Goal: Information Seeking & Learning: Learn about a topic

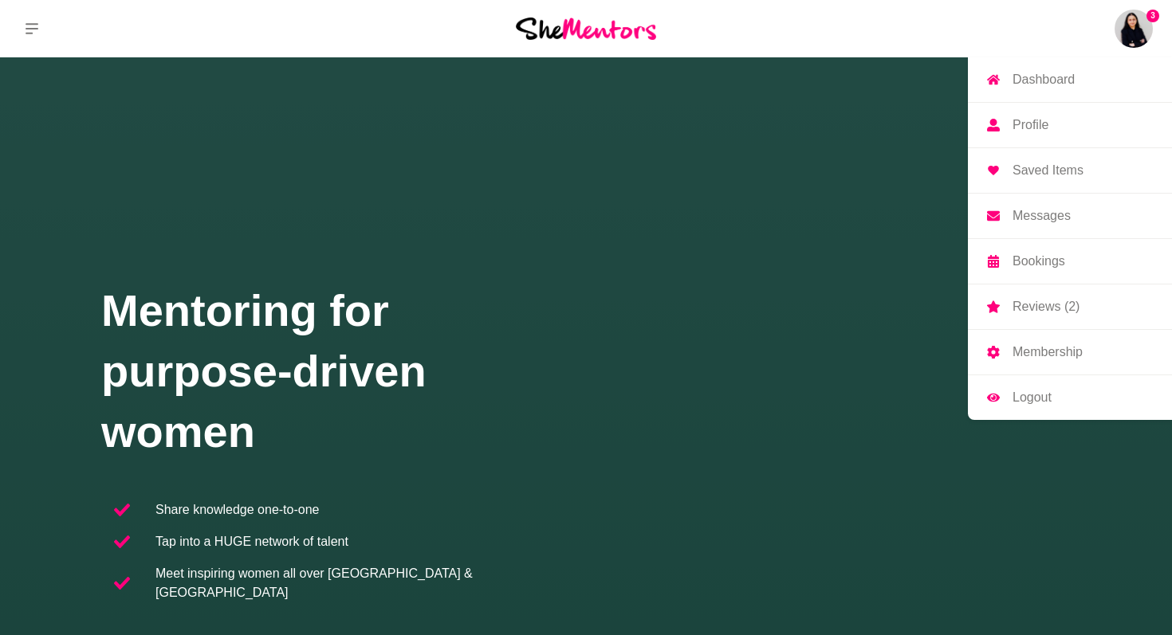
click at [1054, 306] on p "Reviews (2)" at bounding box center [1045, 306] width 67 height 13
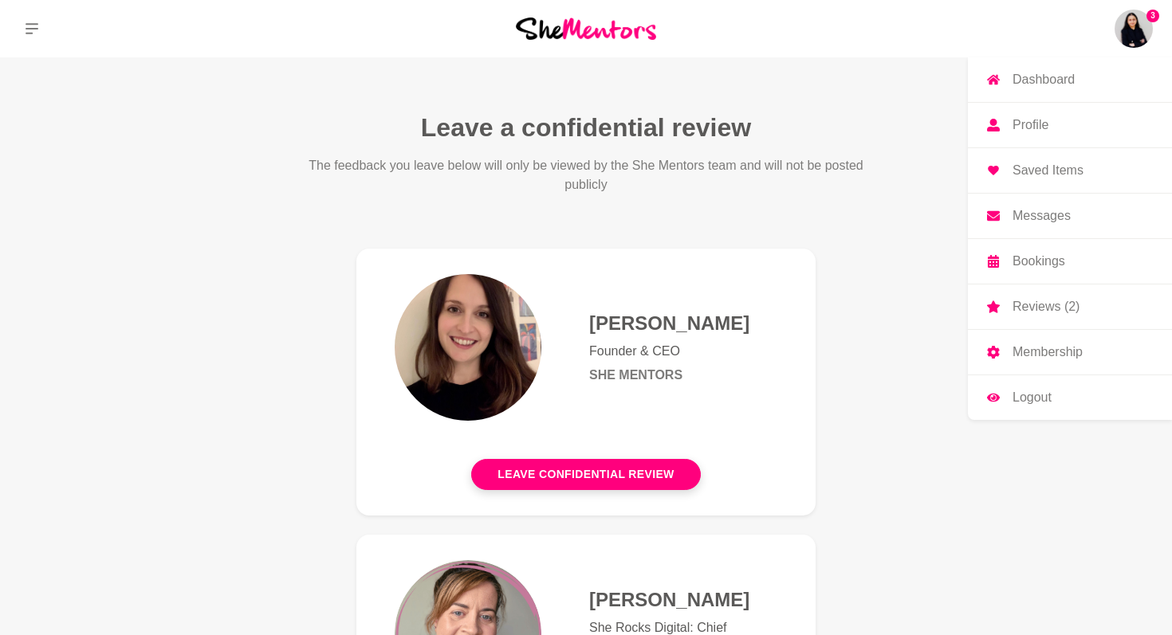
click at [1137, 26] on img at bounding box center [1133, 29] width 38 height 38
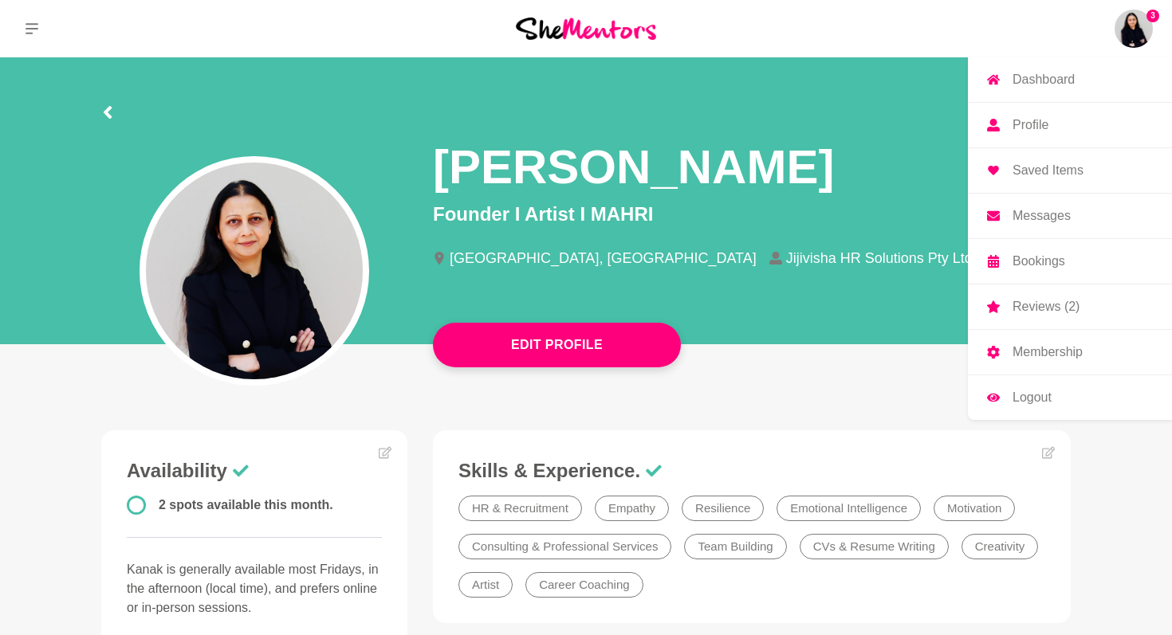
click at [1048, 215] on p "Messages" at bounding box center [1041, 216] width 58 height 13
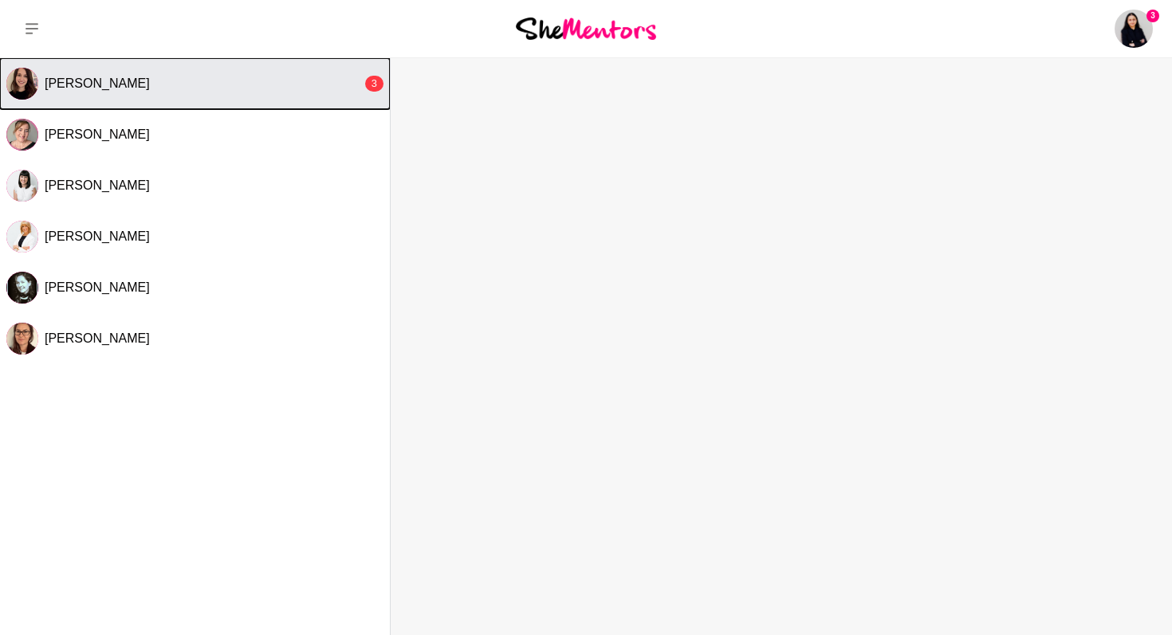
click at [73, 83] on span "[PERSON_NAME]" at bounding box center [97, 84] width 105 height 14
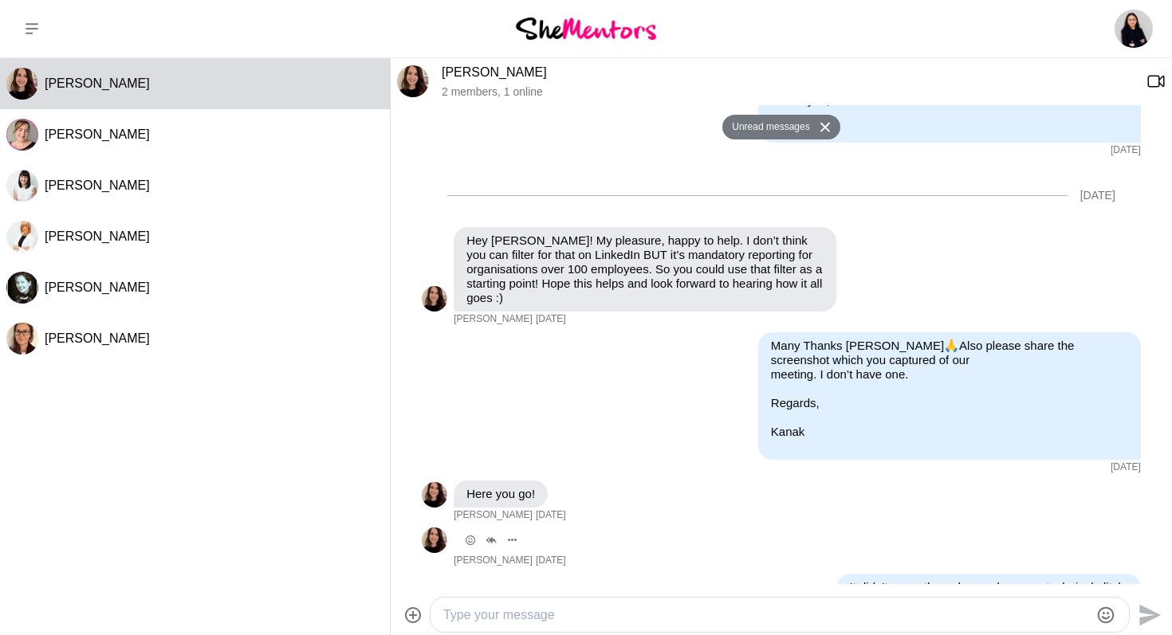
scroll to position [3181, 0]
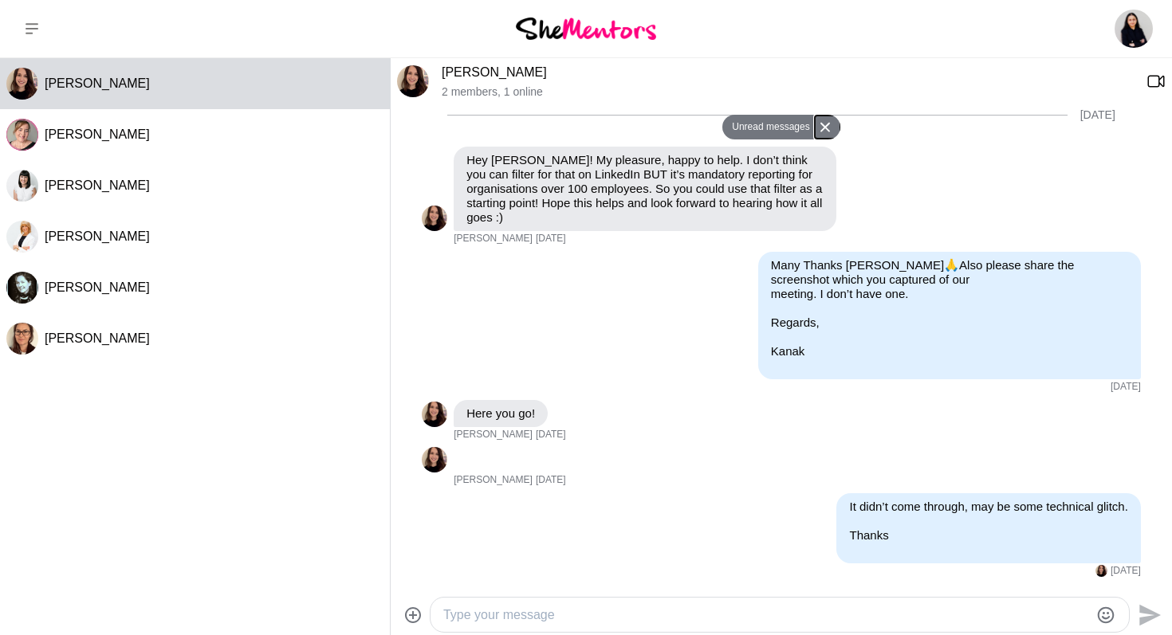
click at [829, 130] on icon at bounding box center [825, 128] width 10 height 10
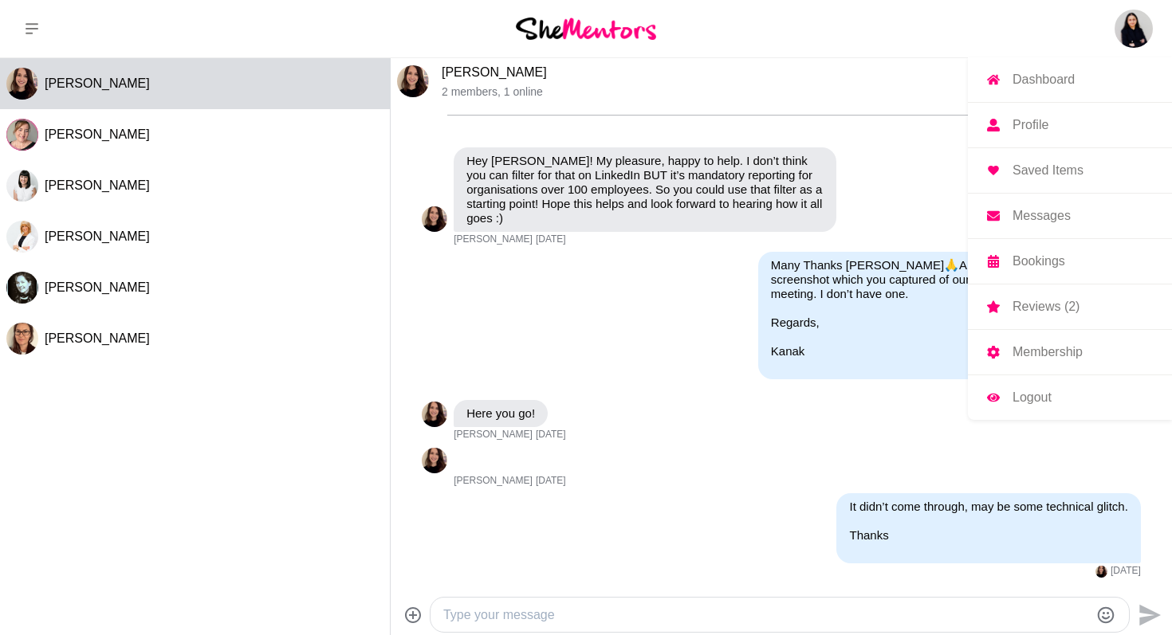
click at [1047, 265] on p "Bookings" at bounding box center [1038, 261] width 53 height 13
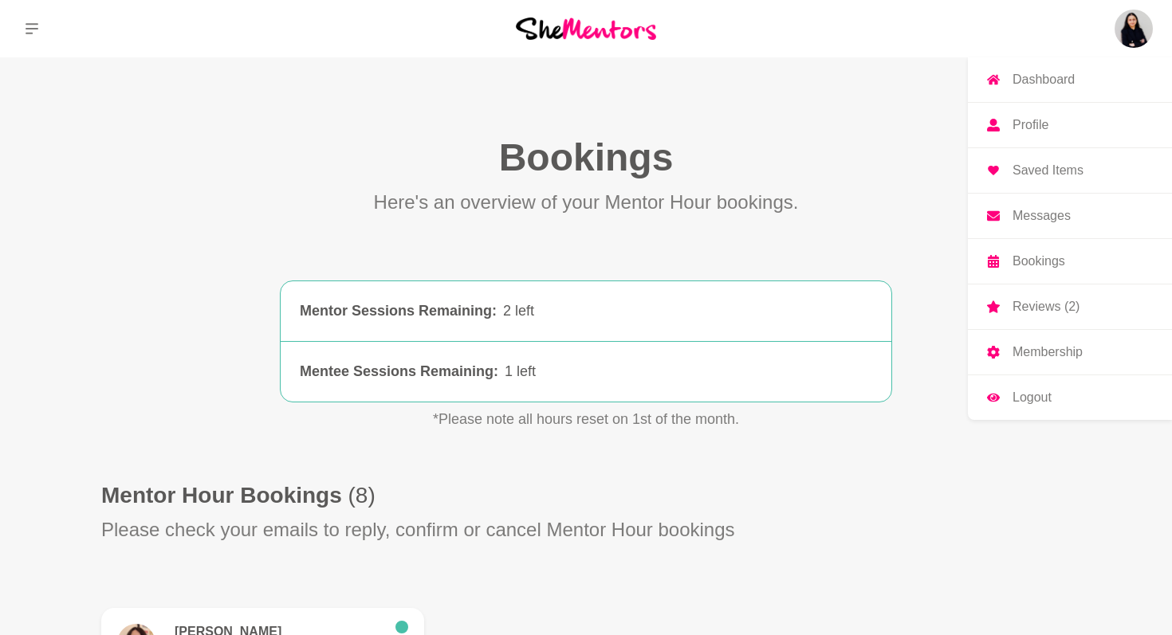
click at [1027, 78] on p "Dashboard" at bounding box center [1043, 79] width 62 height 13
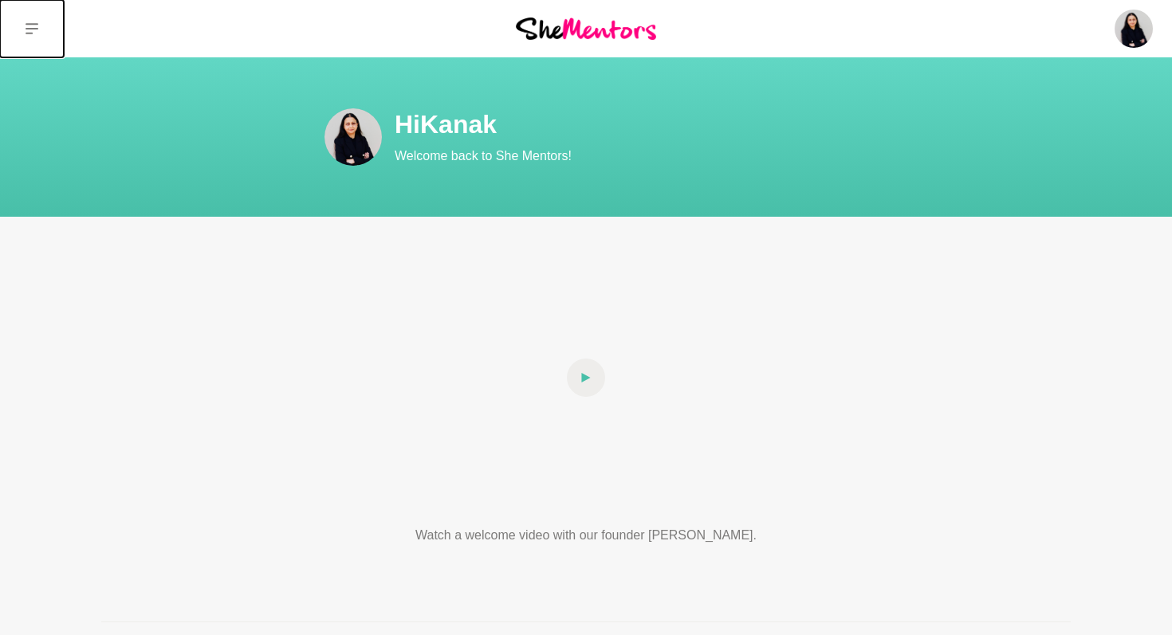
click at [31, 28] on icon at bounding box center [32, 28] width 13 height 11
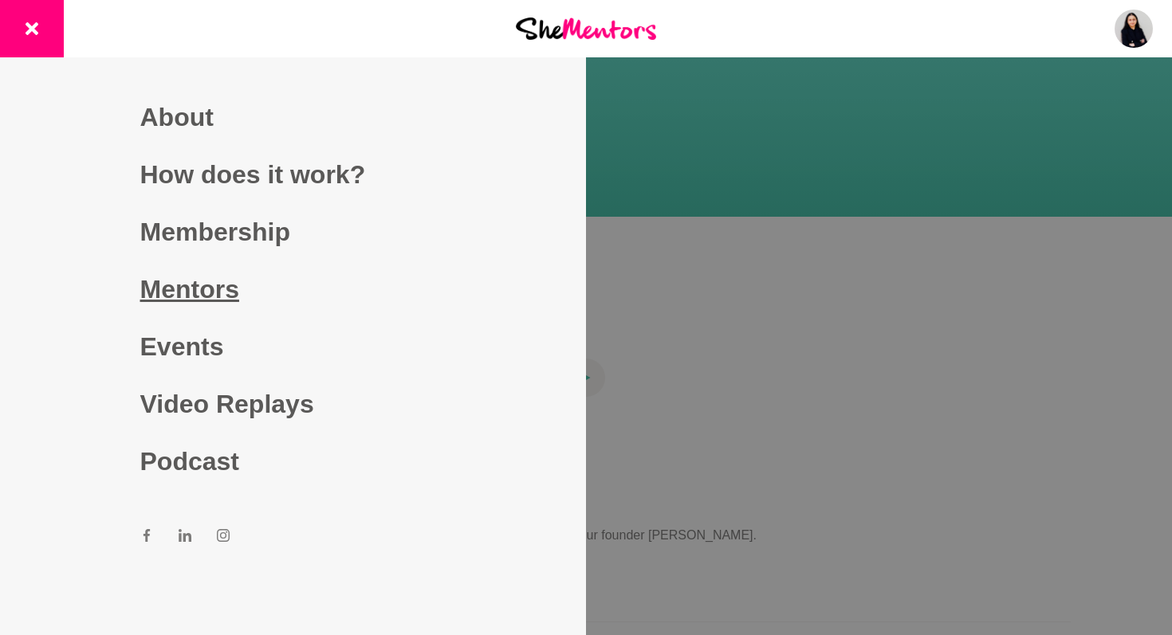
click at [227, 296] on link "Mentors" at bounding box center [293, 289] width 306 height 57
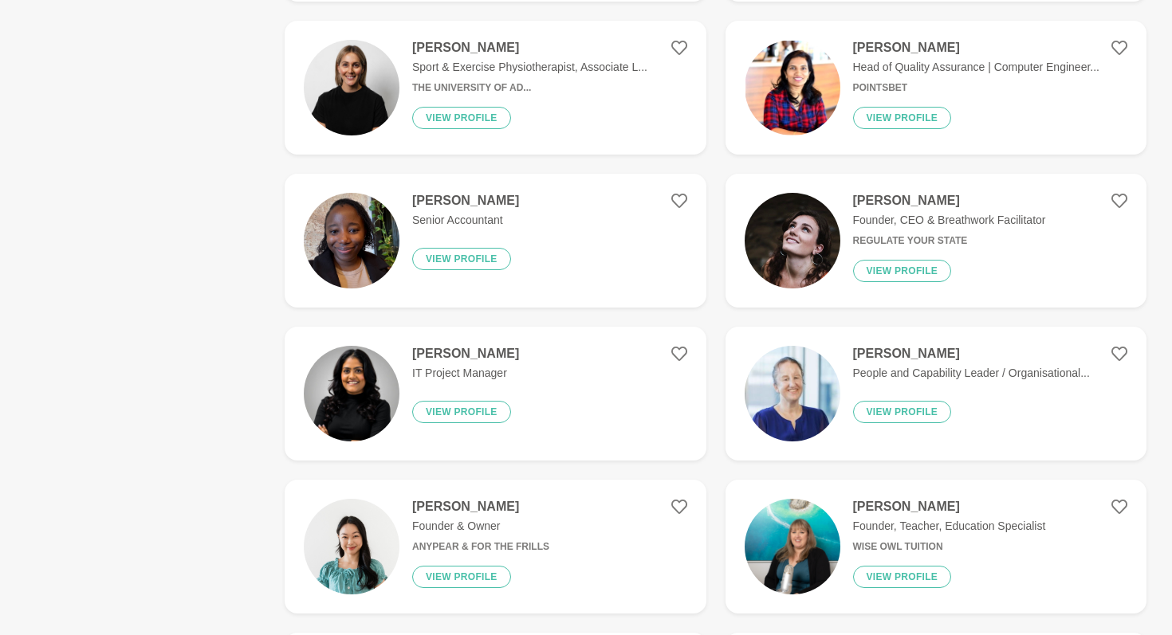
scroll to position [858, 0]
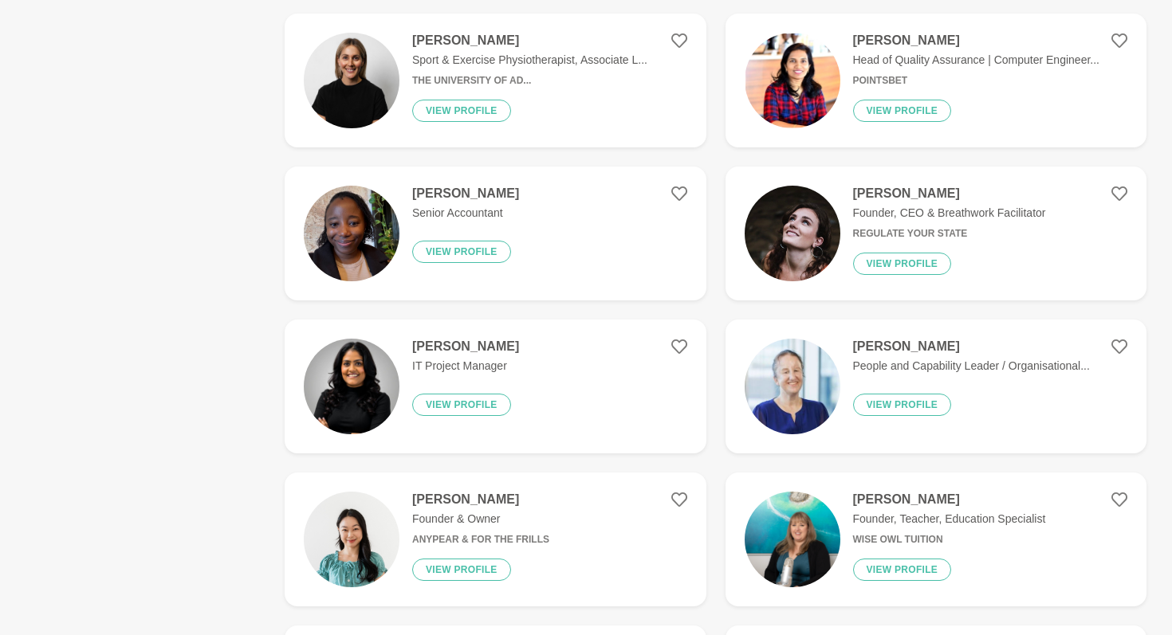
click at [876, 340] on h4 "[PERSON_NAME]" at bounding box center [971, 347] width 237 height 16
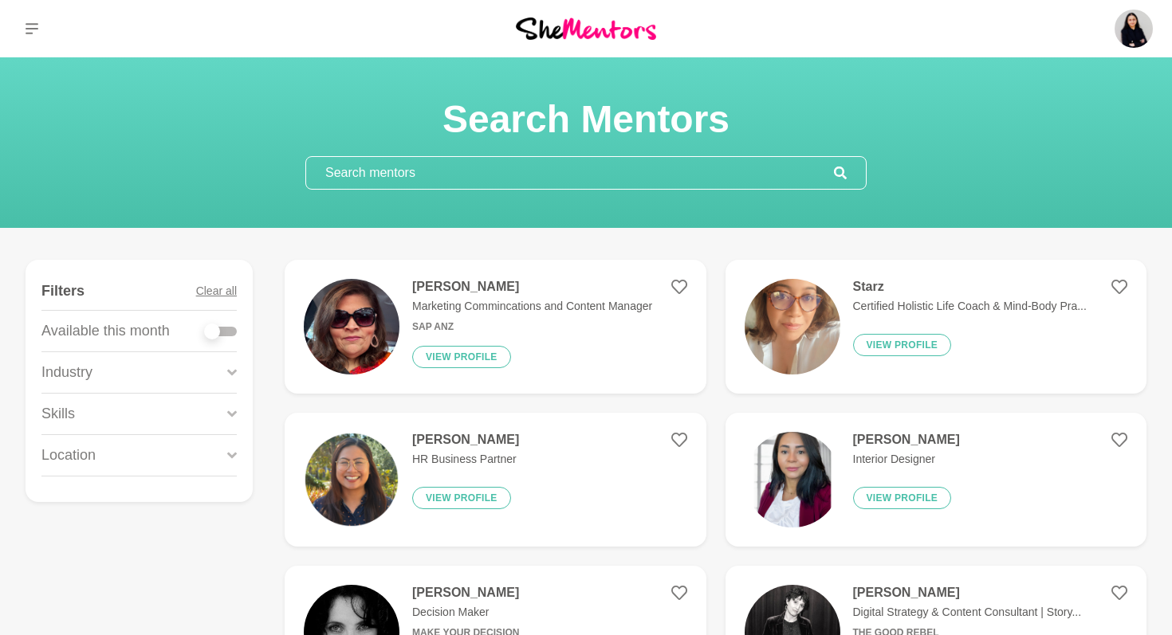
click at [343, 174] on input "text" at bounding box center [570, 173] width 528 height 32
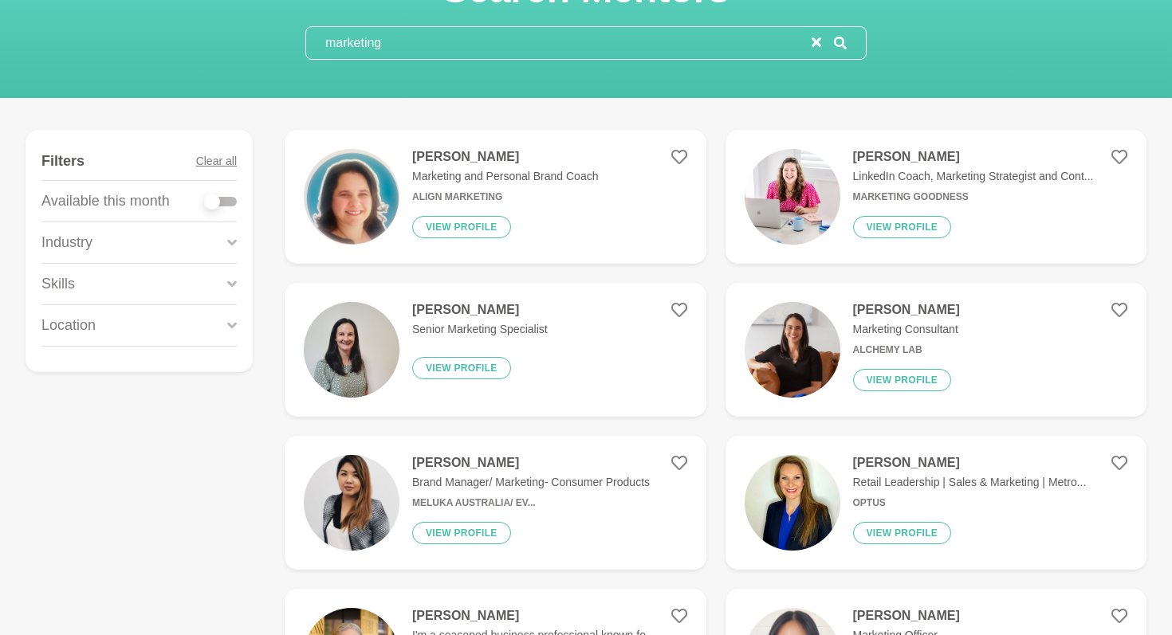
scroll to position [131, 0]
type input "marketing"
click at [929, 155] on h4 "[PERSON_NAME]" at bounding box center [973, 156] width 241 height 16
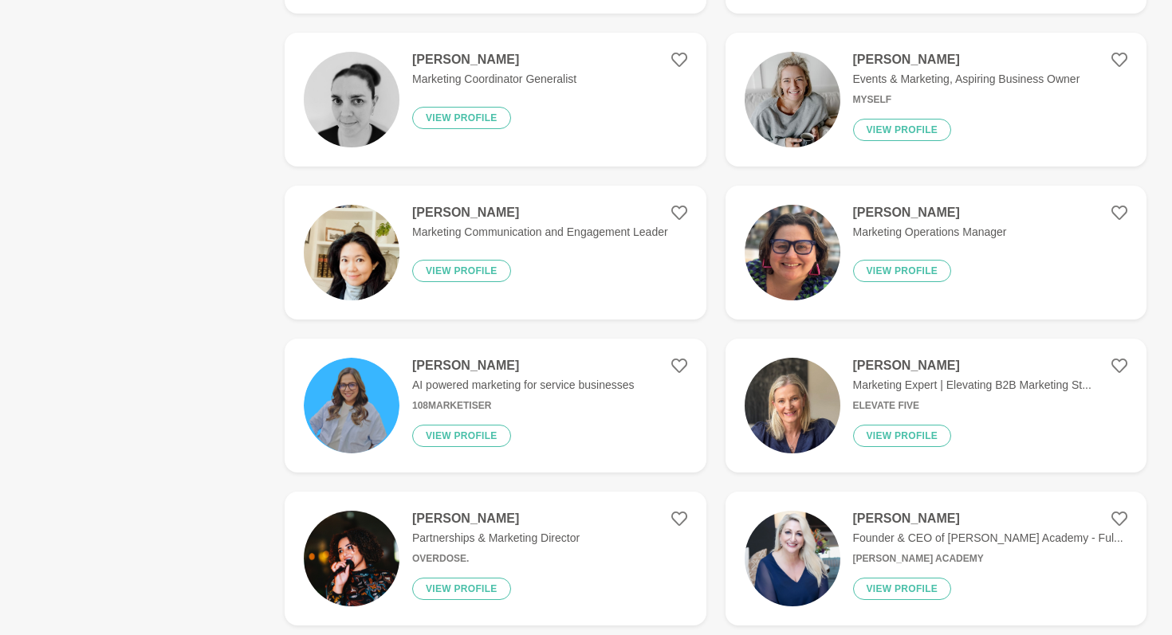
scroll to position [996, 0]
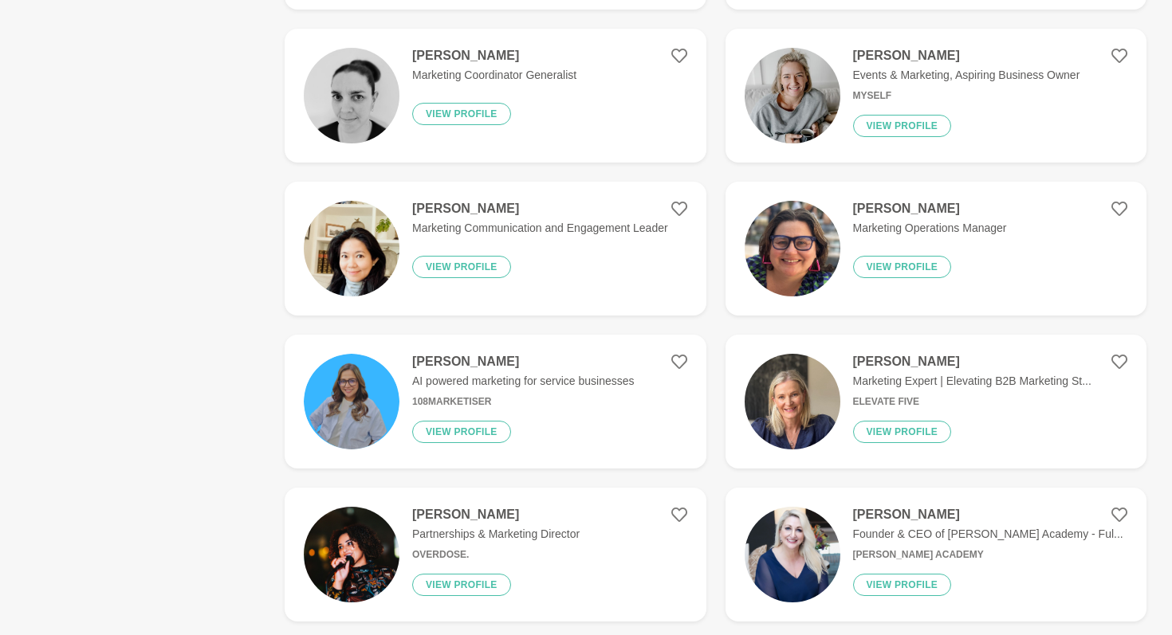
click at [1026, 379] on p "Marketing Expert | Elevating B2B Marketing St..." at bounding box center [972, 381] width 238 height 17
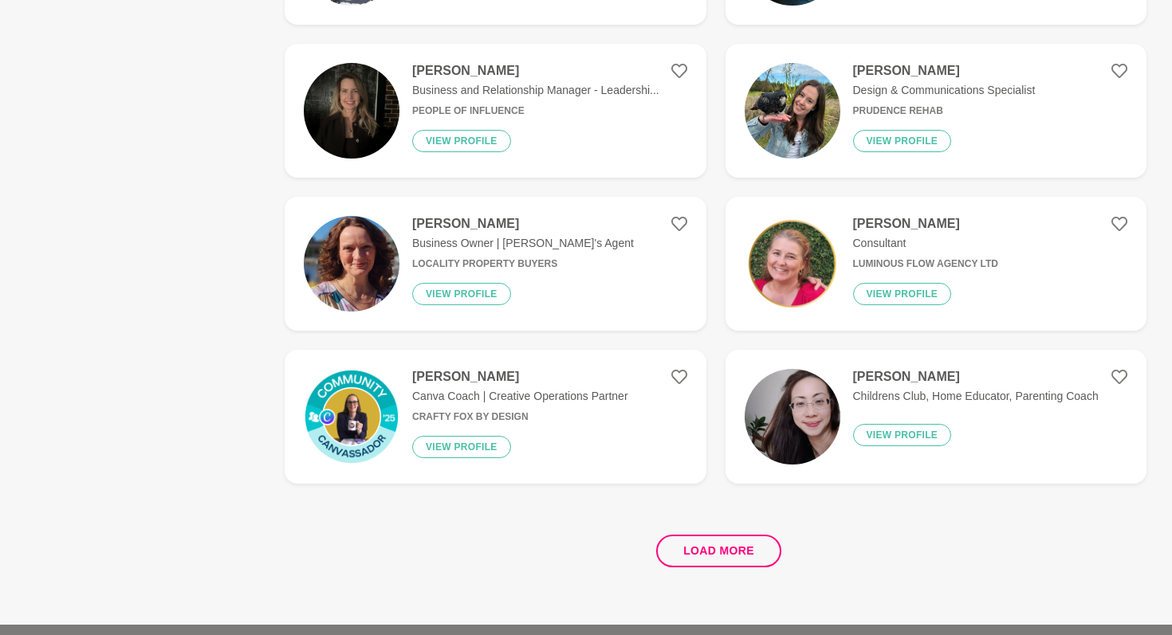
scroll to position [2823, 0]
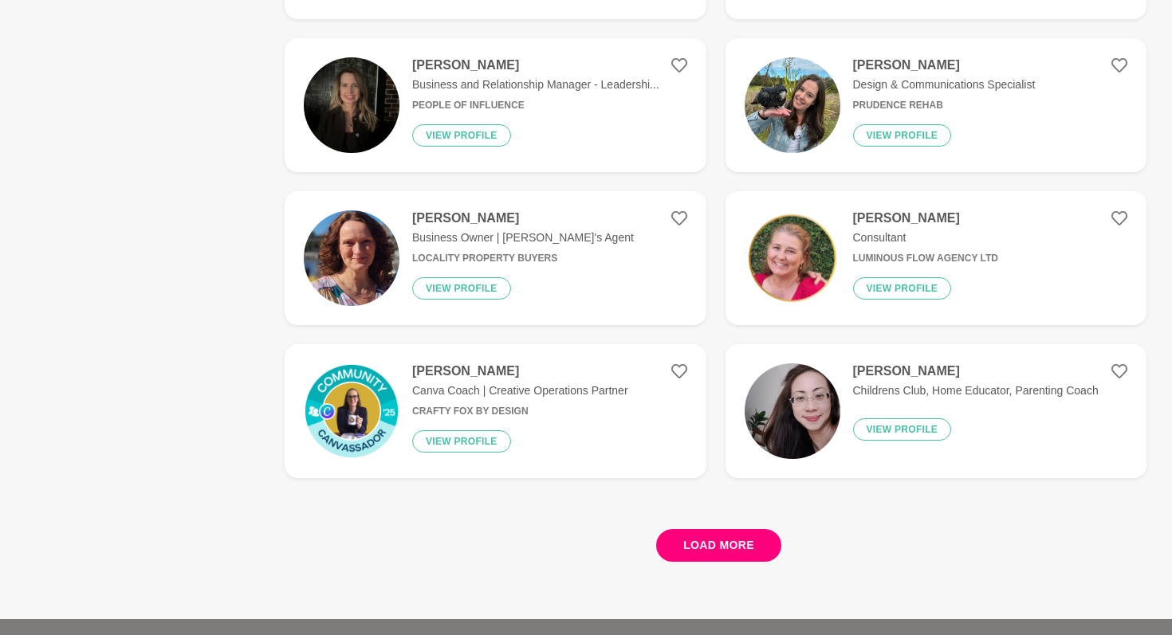
click at [755, 546] on button "Load more" at bounding box center [718, 545] width 125 height 33
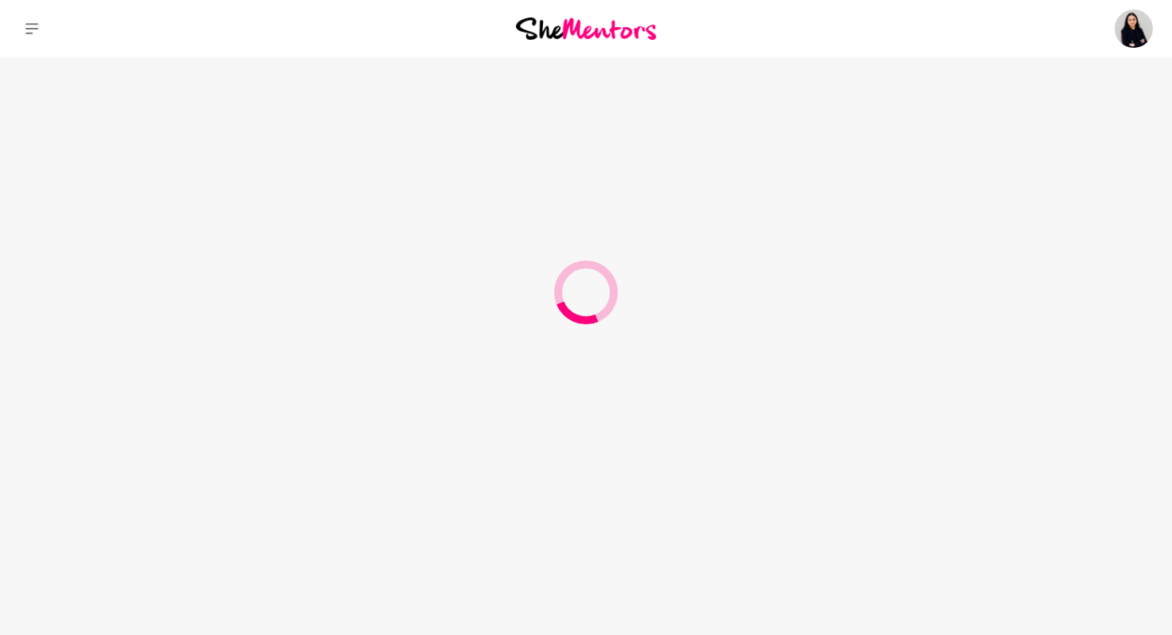
scroll to position [0, 0]
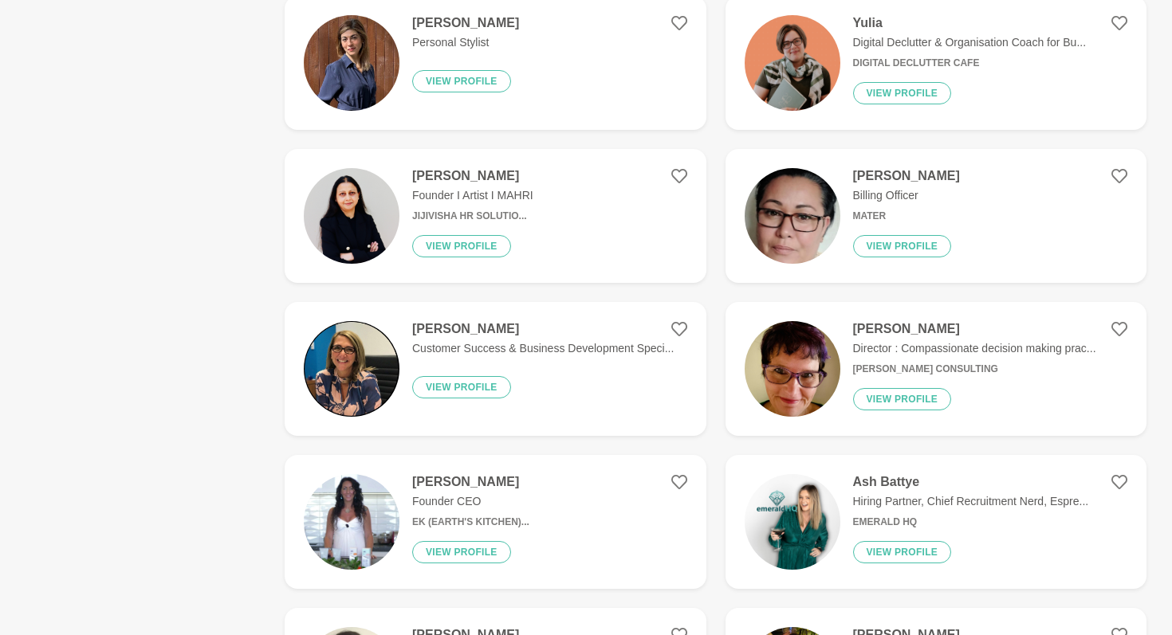
scroll to position [878, 0]
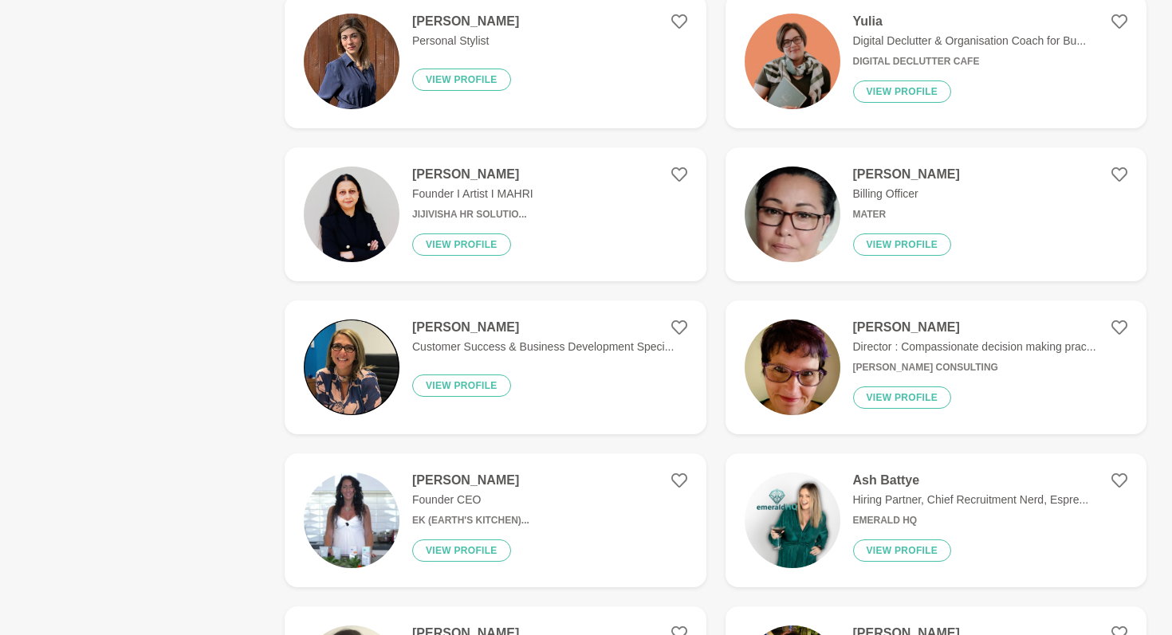
click at [532, 344] on p "Customer Success & Business Development Speci..." at bounding box center [542, 347] width 261 height 17
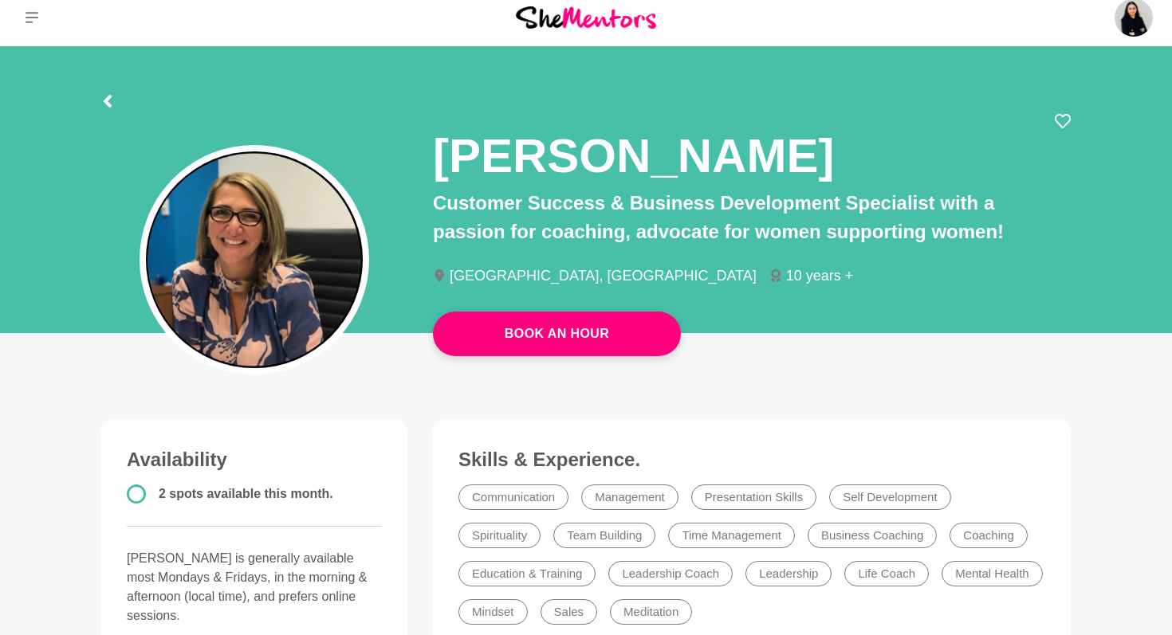
scroll to position [16, 0]
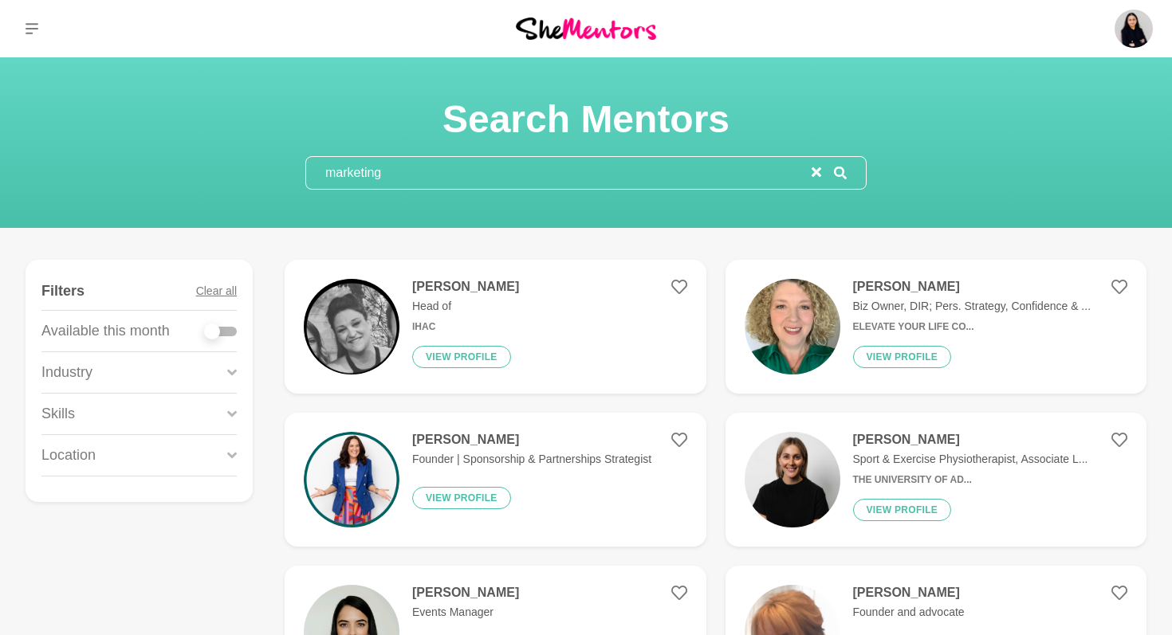
click at [397, 169] on input "marketing" at bounding box center [558, 173] width 505 height 32
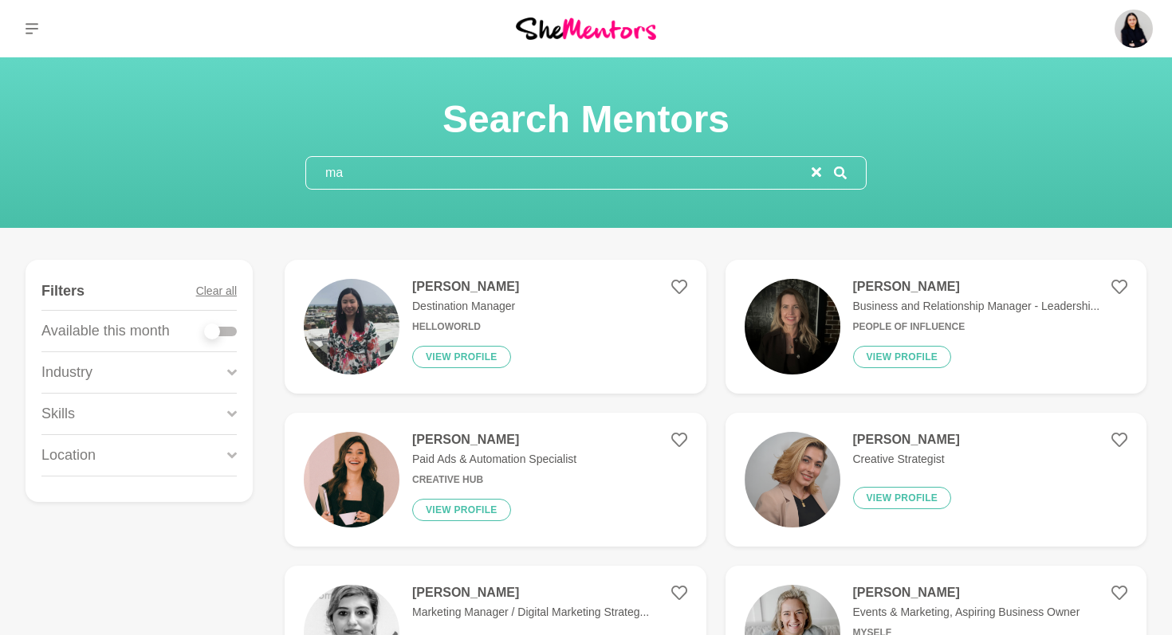
type input "m"
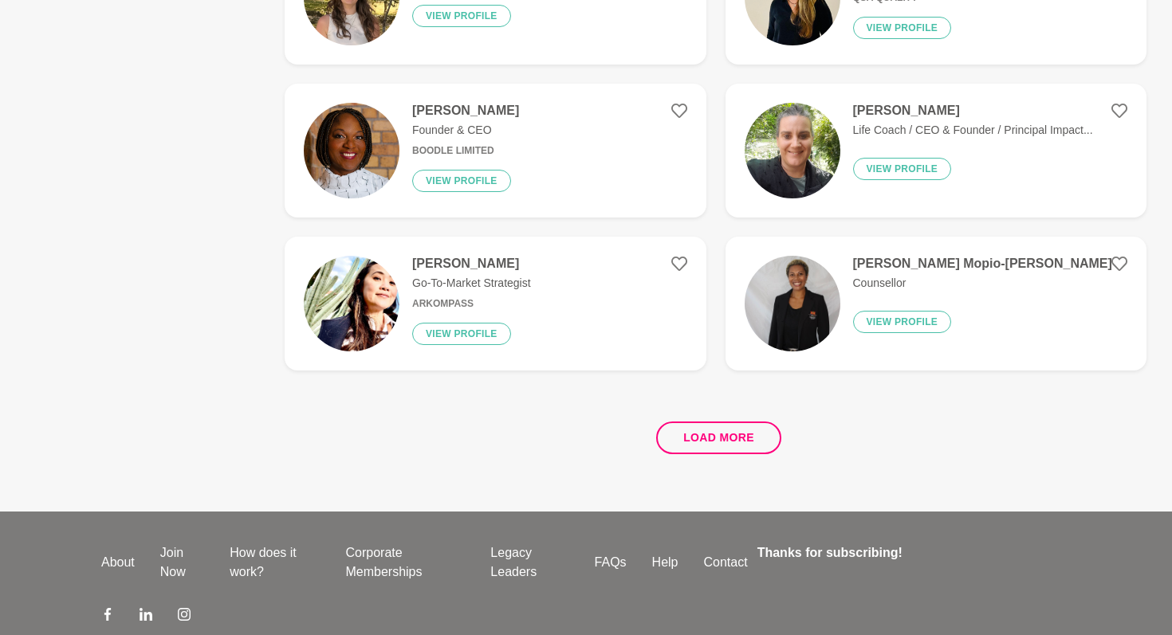
scroll to position [3018, 0]
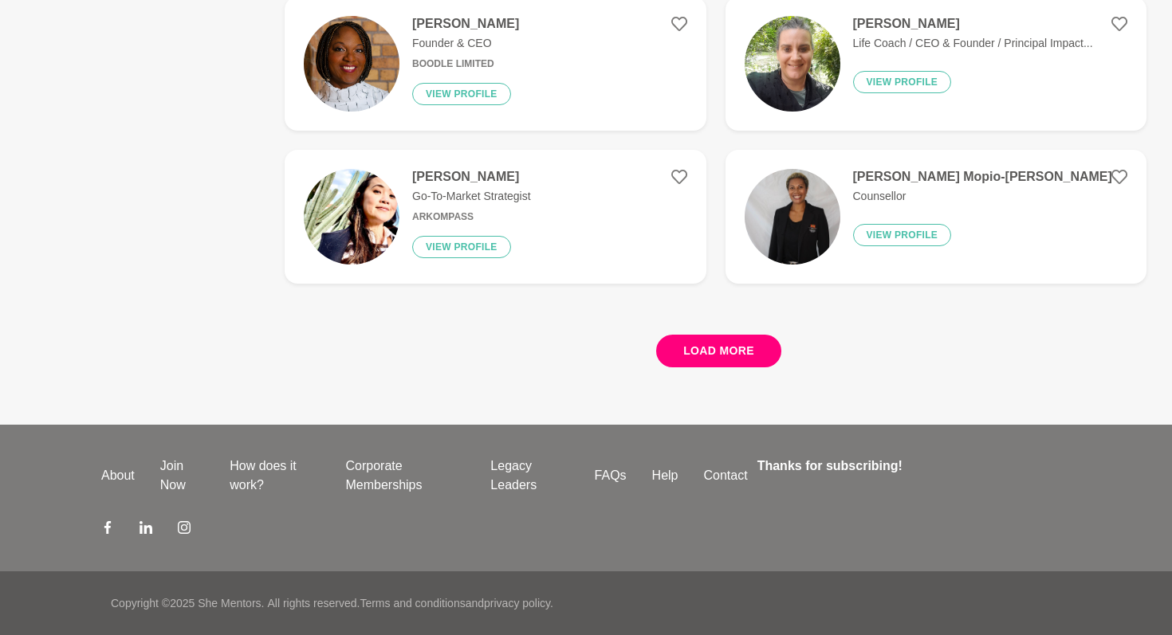
click at [695, 349] on button "Load more" at bounding box center [718, 351] width 125 height 33
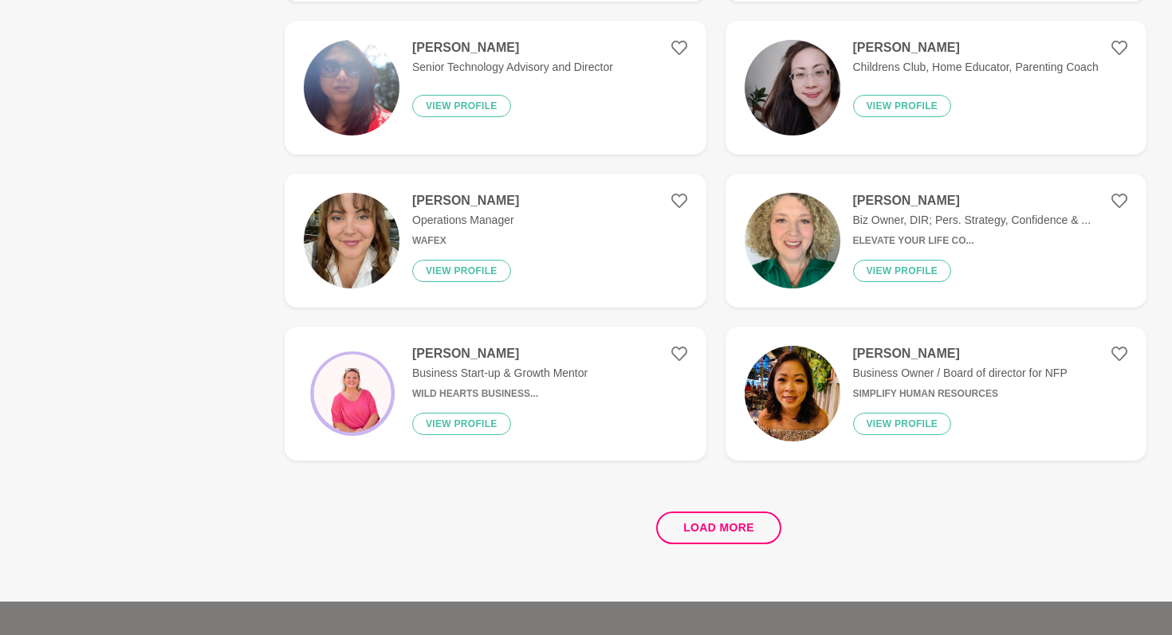
scroll to position [2855, 0]
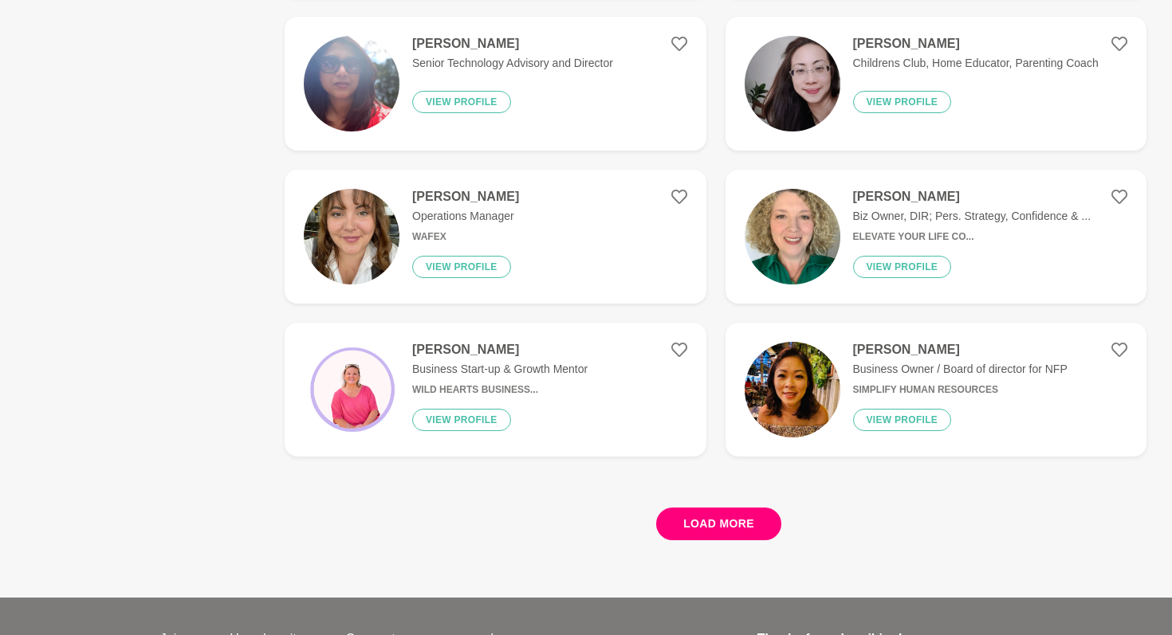
click at [734, 518] on button "Load more" at bounding box center [718, 524] width 125 height 33
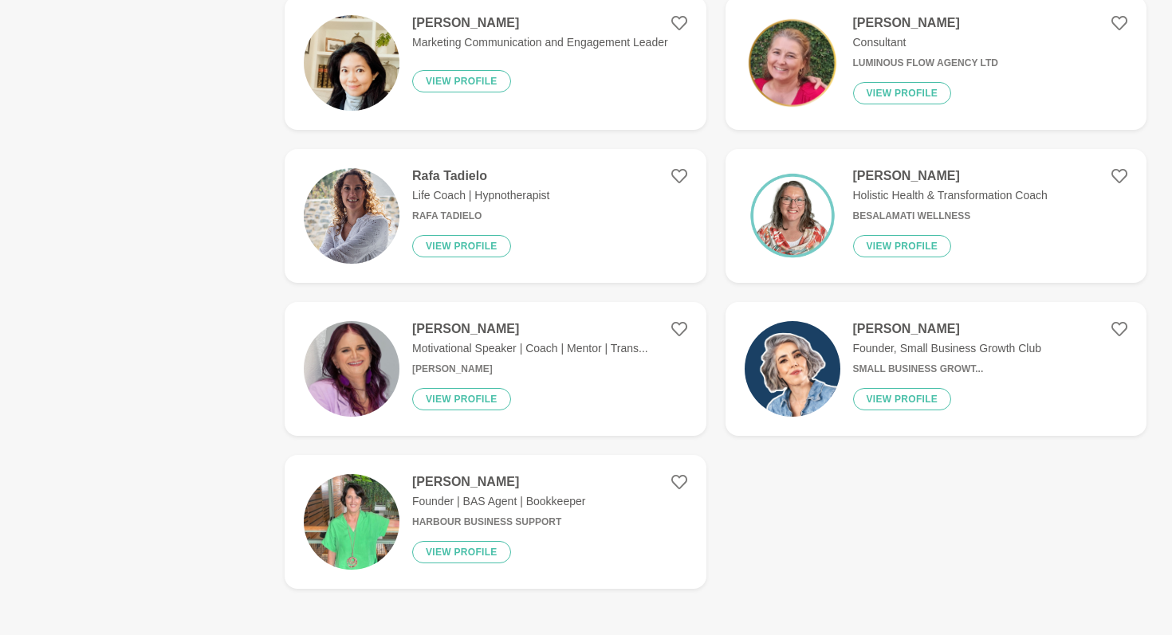
scroll to position [5052, 0]
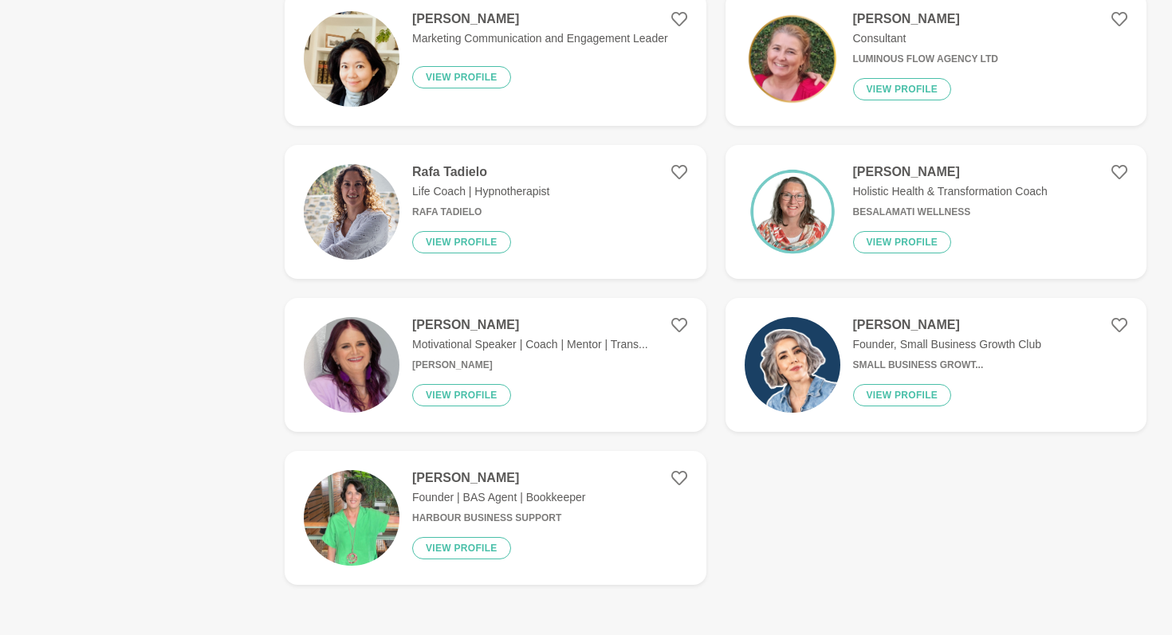
click at [745, 611] on div "Load more" at bounding box center [716, 646] width 862 height 96
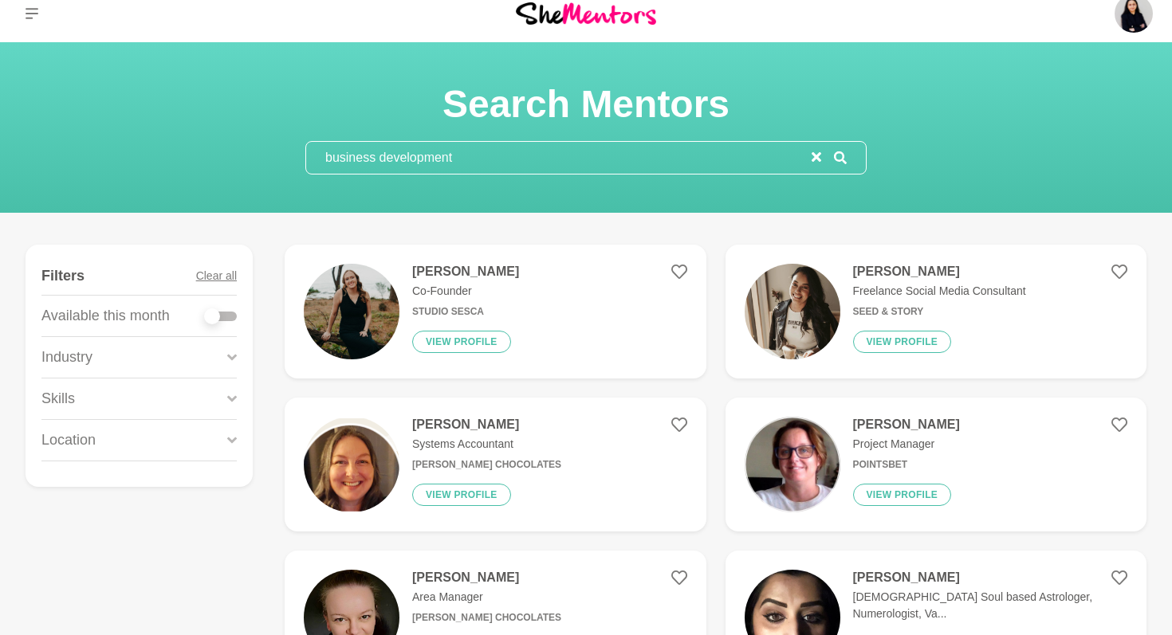
scroll to position [13, 0]
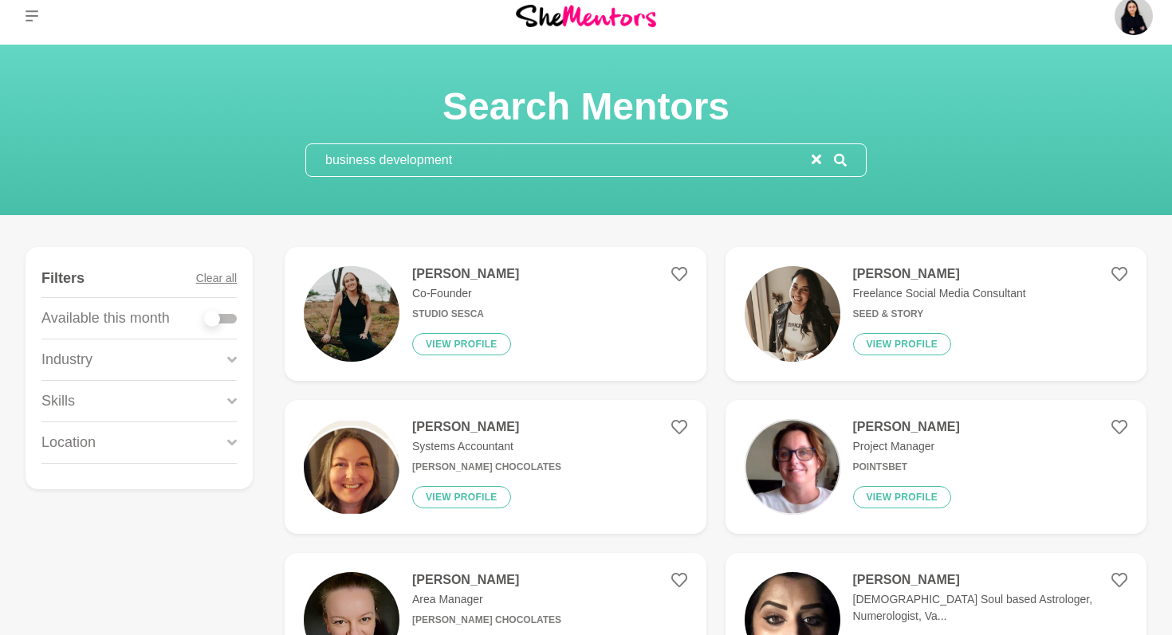
click at [483, 155] on input "business development" at bounding box center [558, 160] width 505 height 32
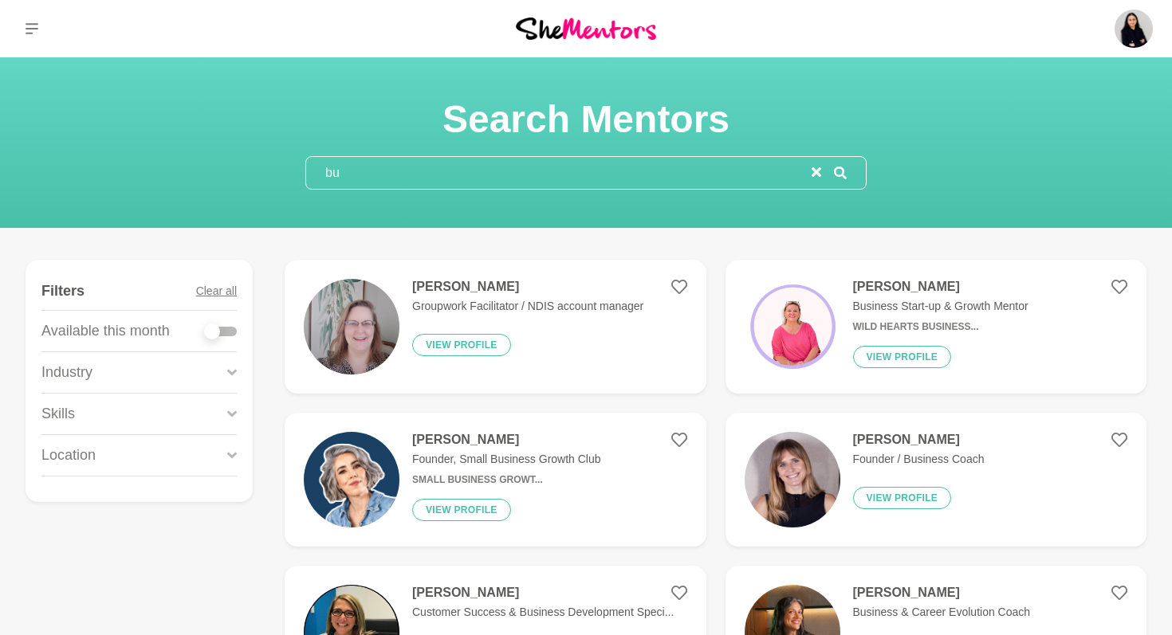
type input "b"
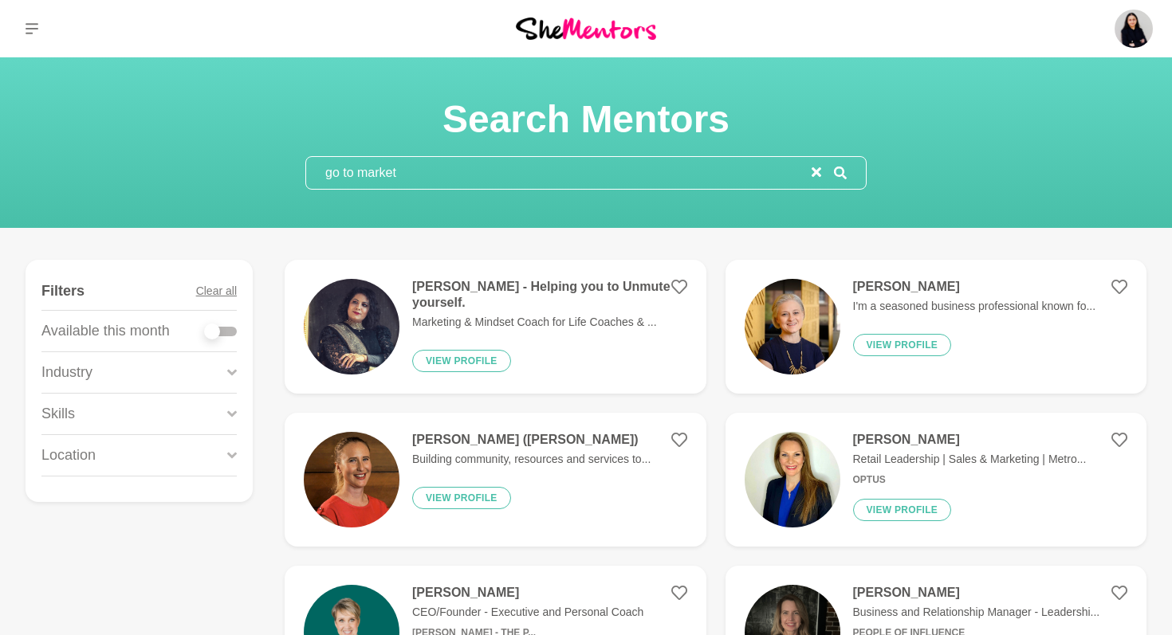
type input "go to market"
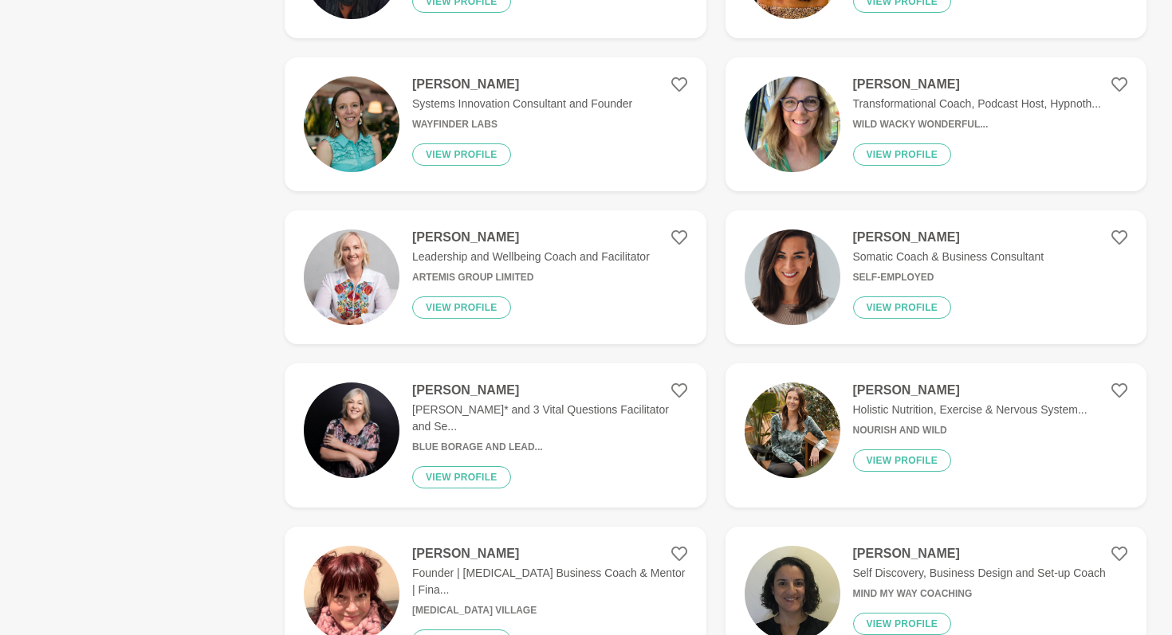
scroll to position [2659, 0]
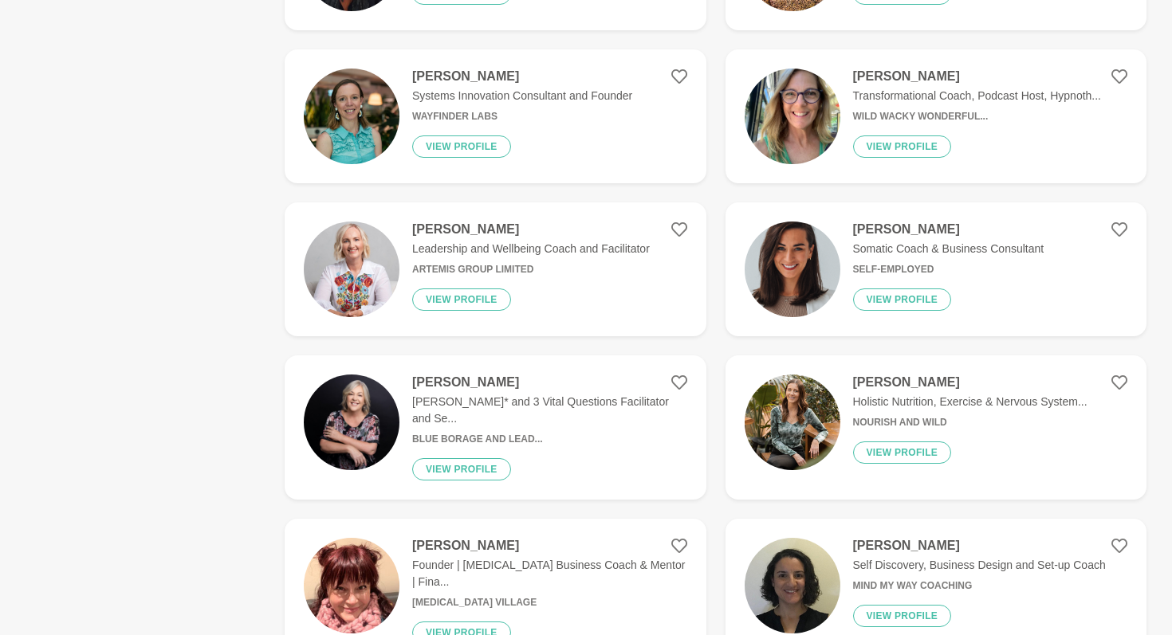
click at [471, 401] on p "[PERSON_NAME]* and 3 Vital Questions Facilitator and Se..." at bounding box center [549, 410] width 275 height 33
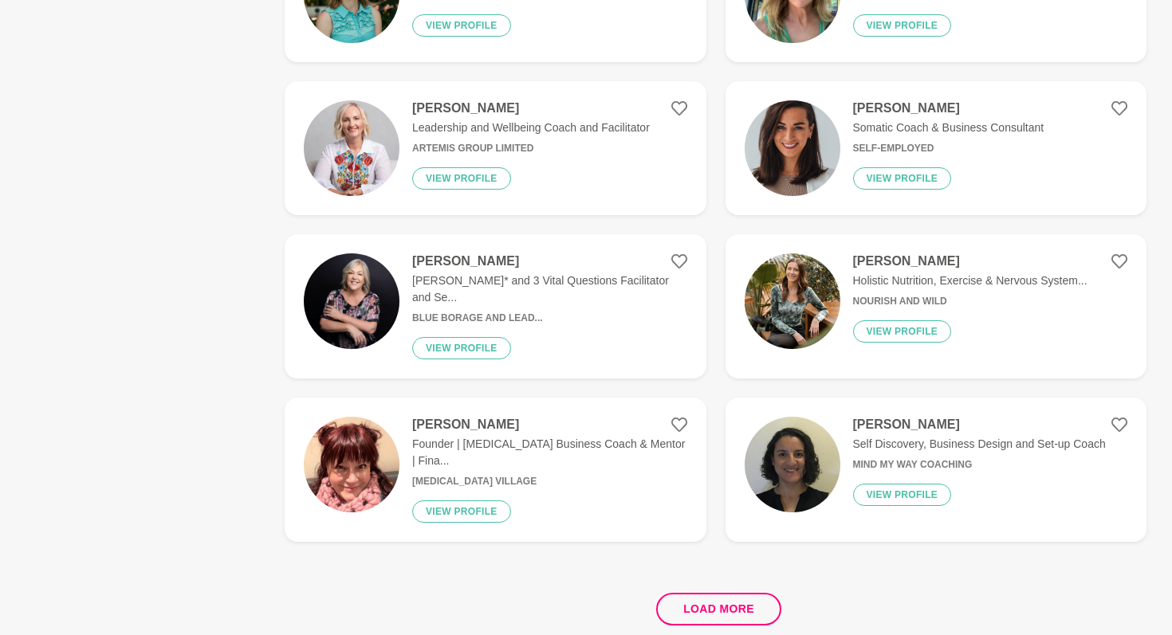
scroll to position [2784, 0]
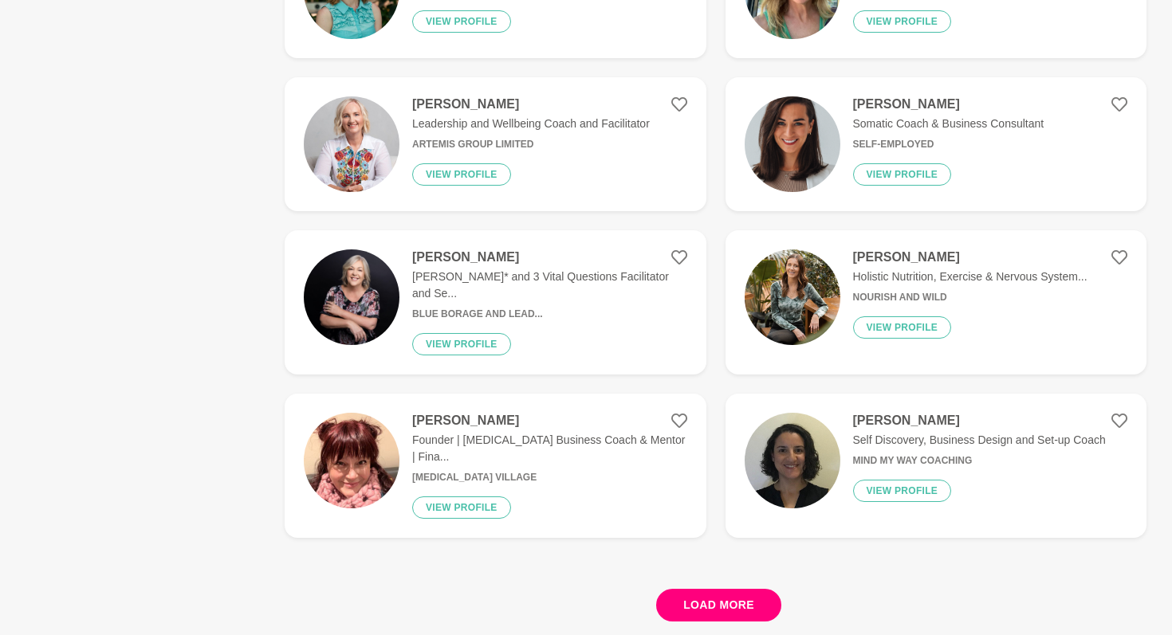
click at [710, 589] on button "Load more" at bounding box center [718, 605] width 125 height 33
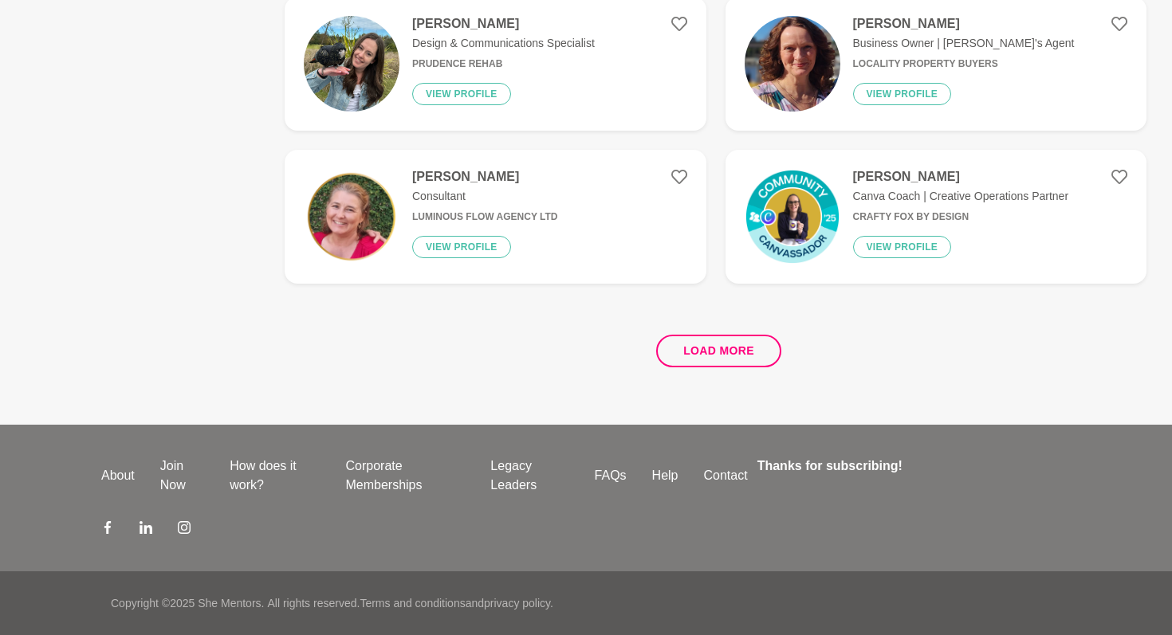
scroll to position [0, 0]
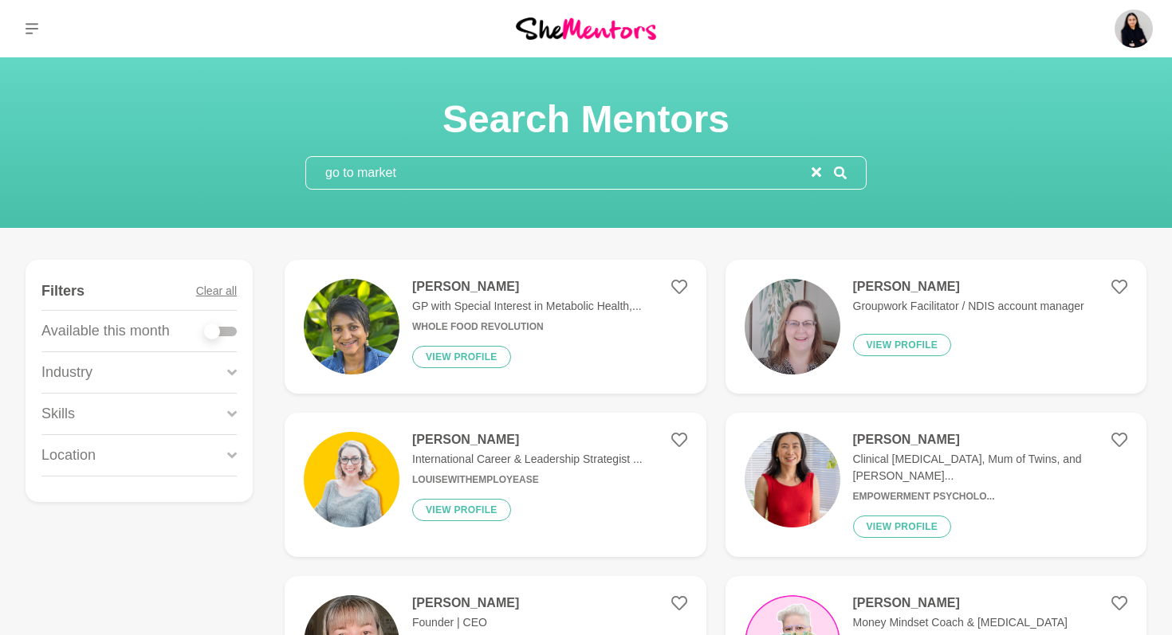
click at [216, 328] on div at bounding box center [212, 332] width 16 height 16
checkbox input "true"
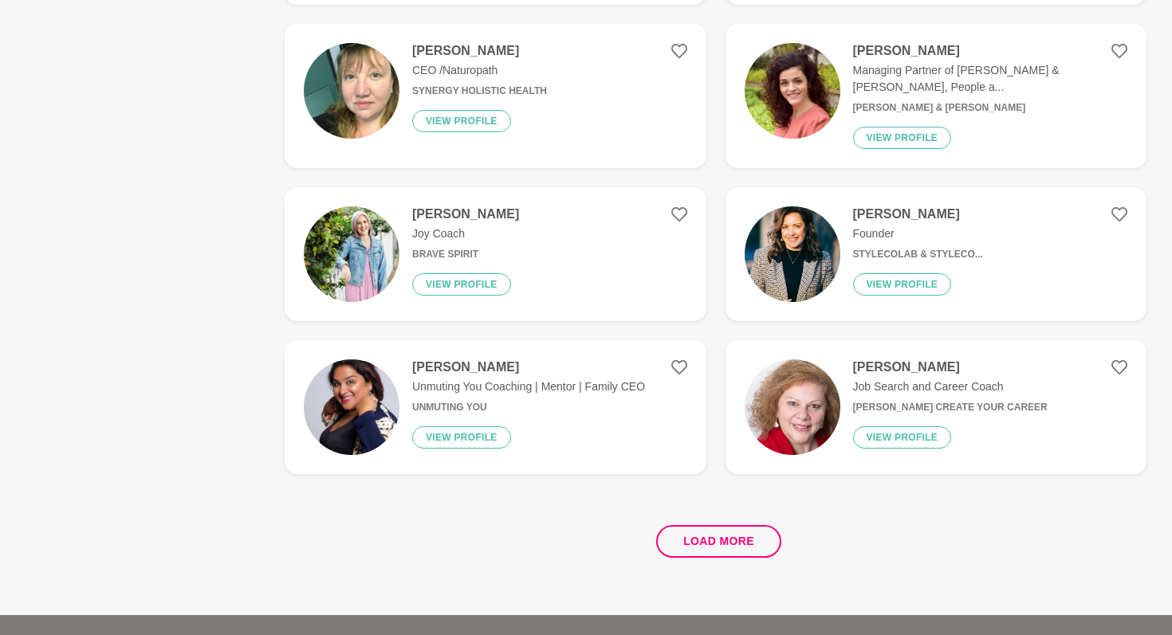
scroll to position [2861, 0]
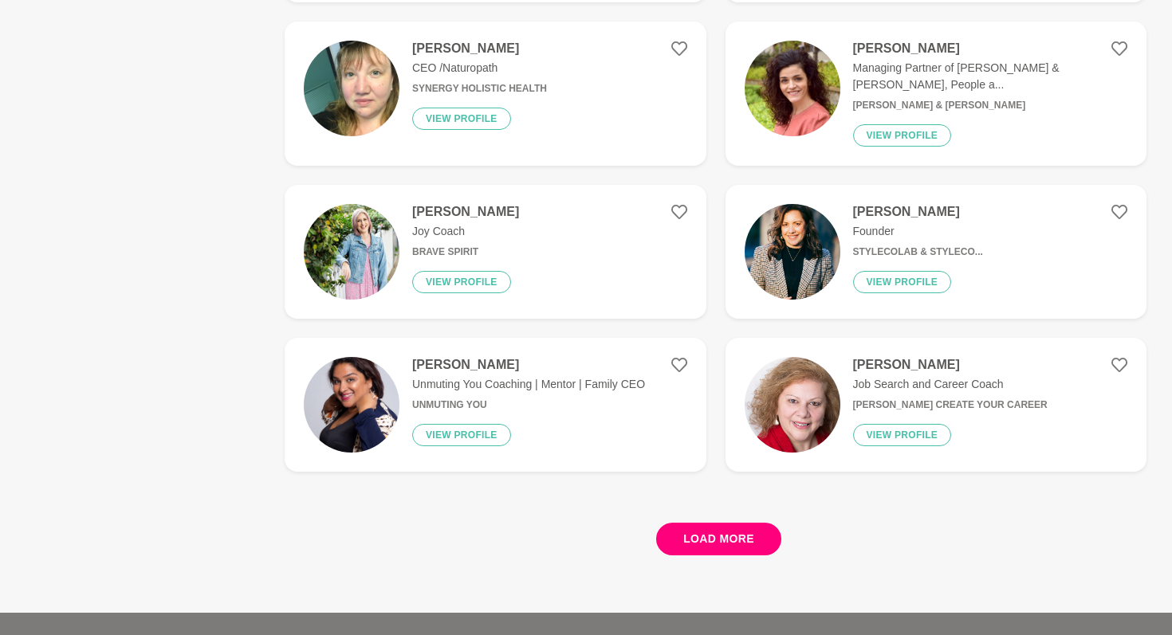
click at [736, 523] on button "Load more" at bounding box center [718, 539] width 125 height 33
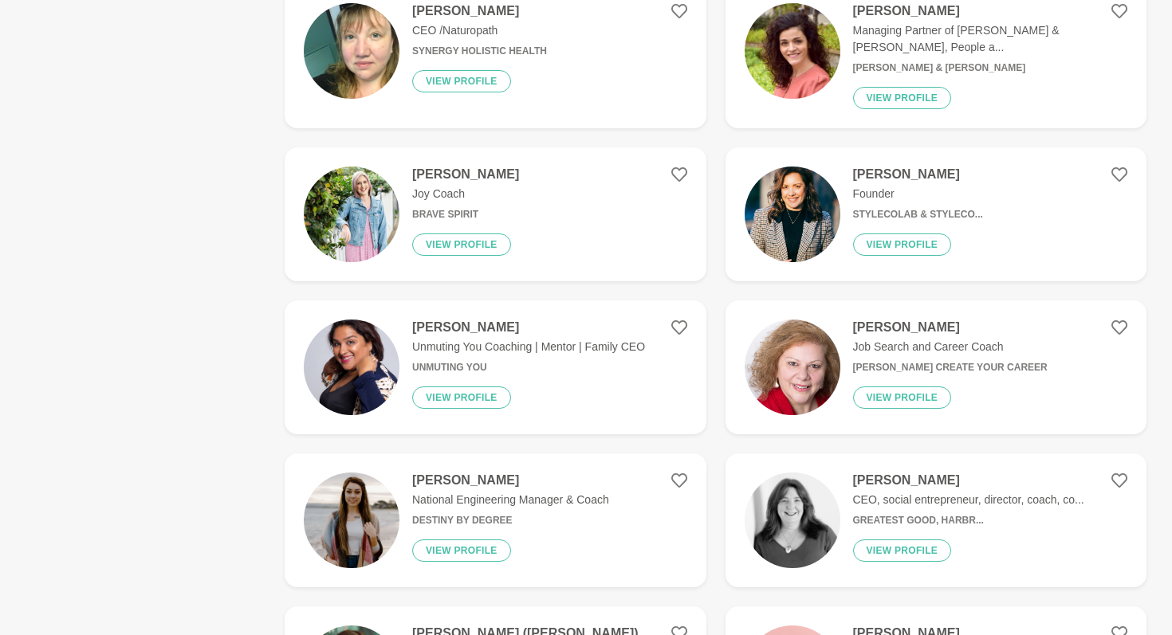
scroll to position [2903, 0]
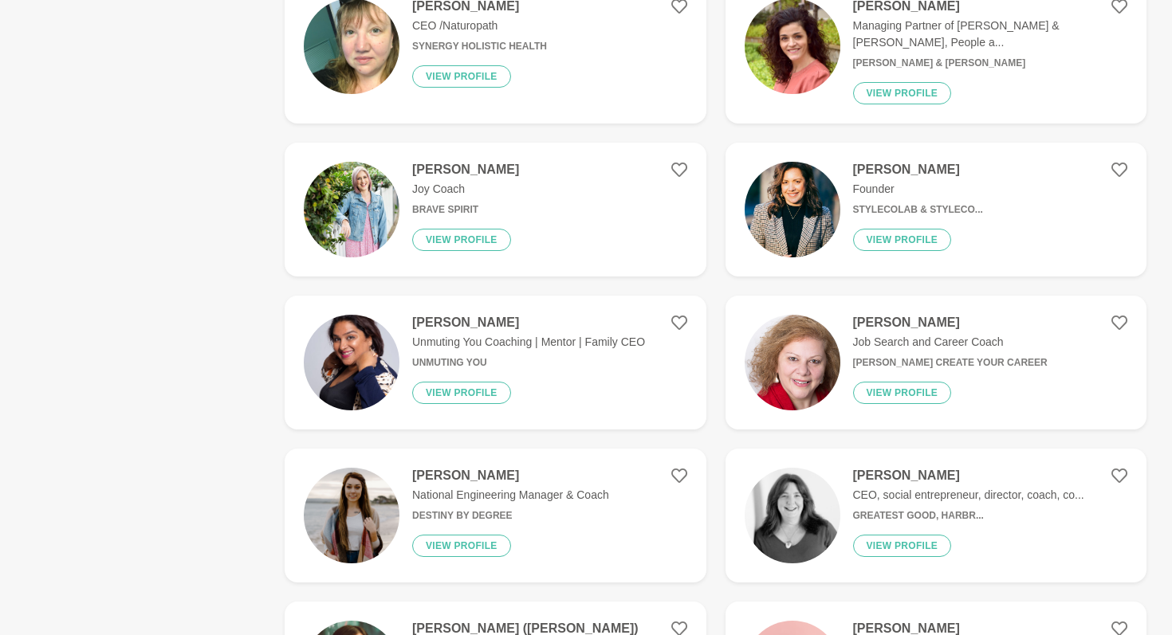
click at [879, 468] on h4 "[PERSON_NAME]" at bounding box center [968, 476] width 231 height 16
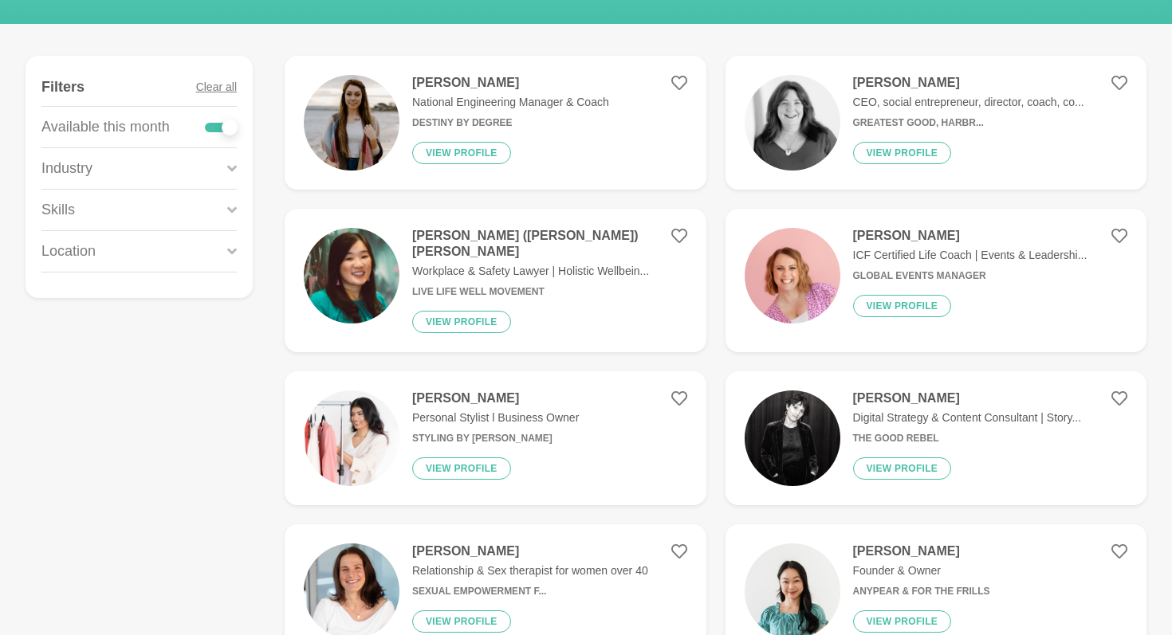
scroll to position [207, 0]
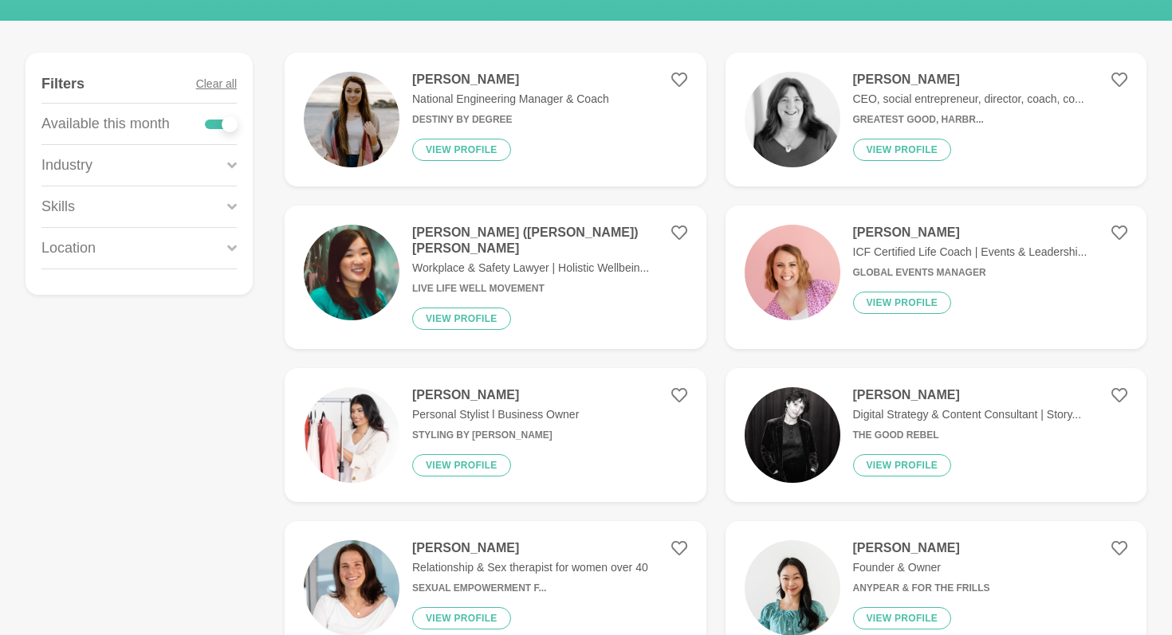
click at [928, 387] on h4 "[PERSON_NAME]" at bounding box center [967, 395] width 229 height 16
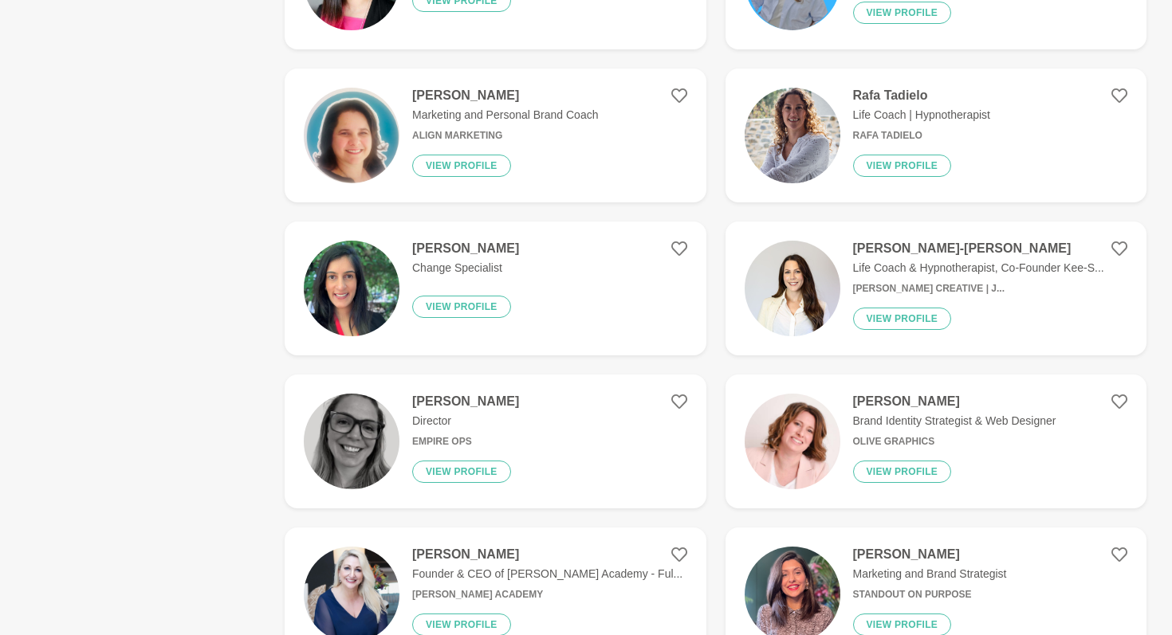
scroll to position [2038, 0]
click at [875, 393] on h4 "[PERSON_NAME]" at bounding box center [954, 401] width 203 height 16
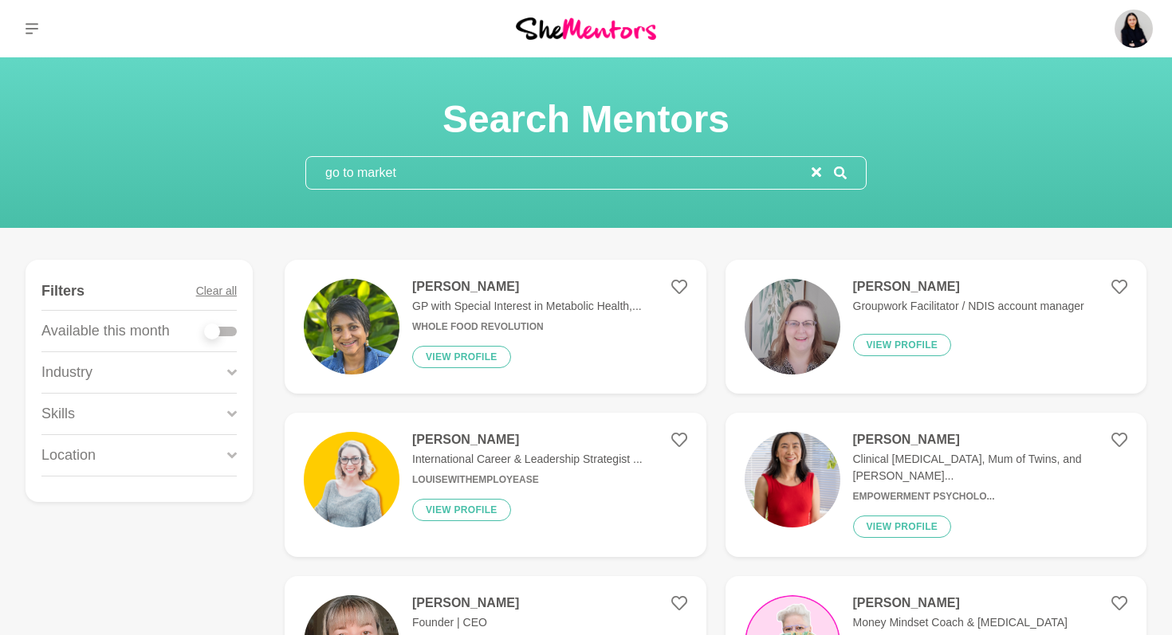
click at [450, 181] on input "go to market" at bounding box center [558, 173] width 505 height 32
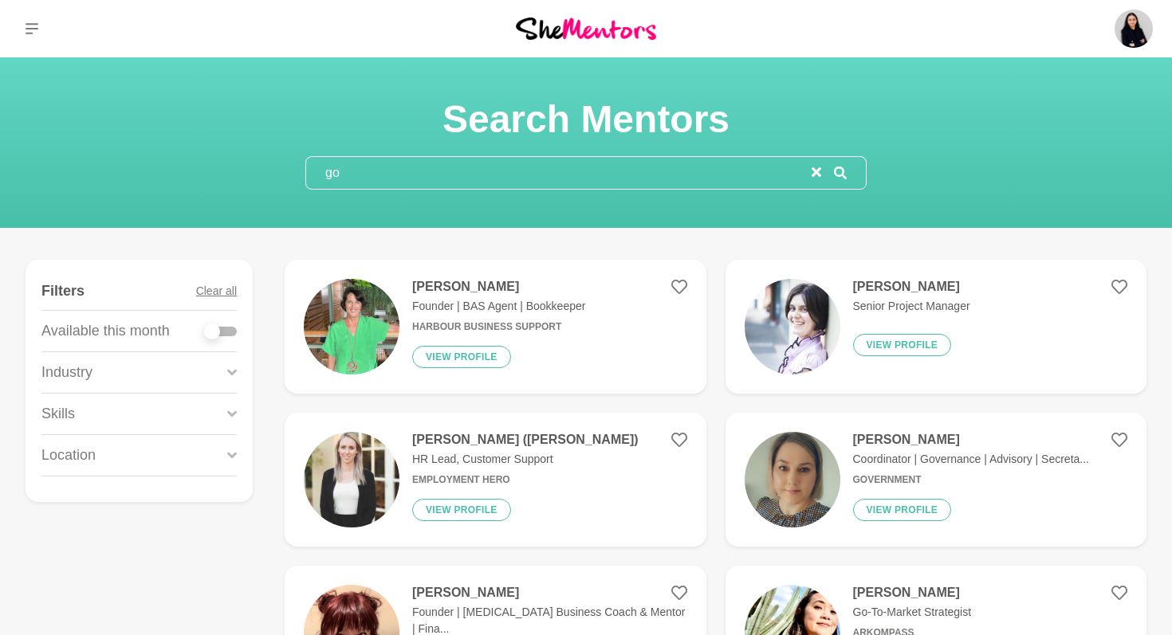
type input "g"
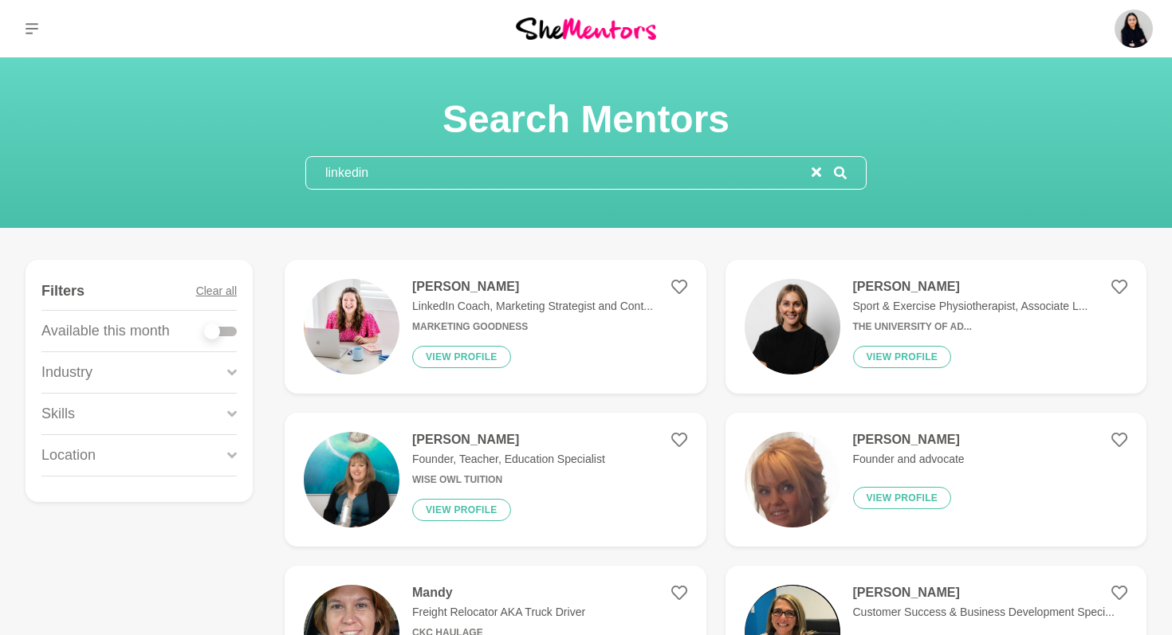
type input "linkedin"
click at [838, 175] on icon at bounding box center [840, 173] width 13 height 13
click at [450, 283] on h4 "[PERSON_NAME]" at bounding box center [532, 287] width 241 height 16
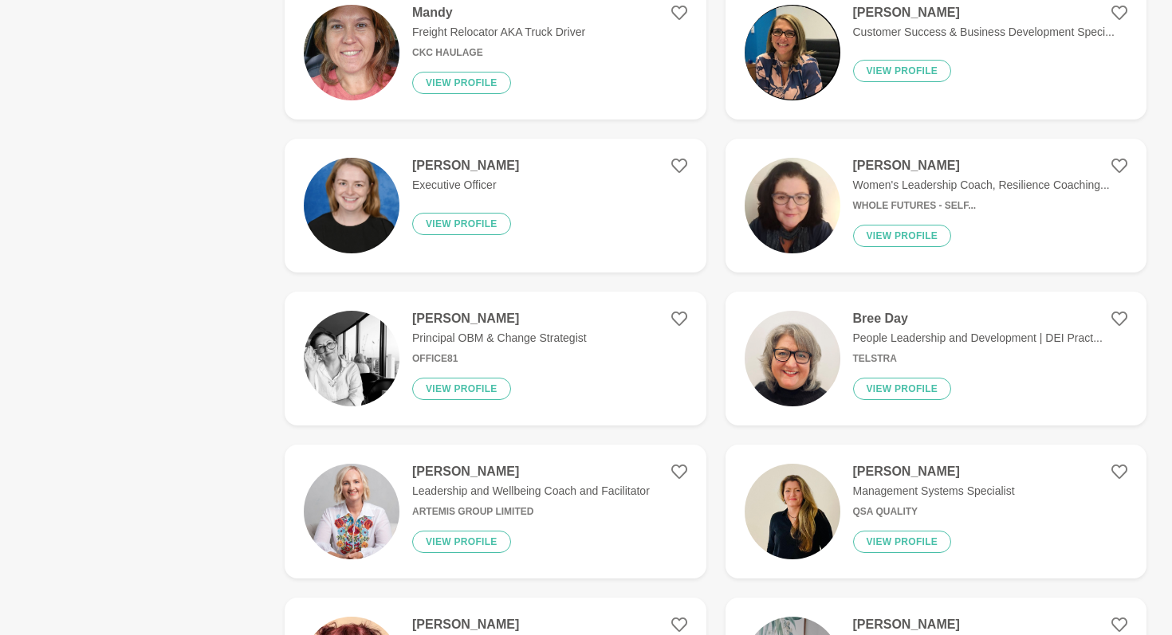
scroll to position [582, 0]
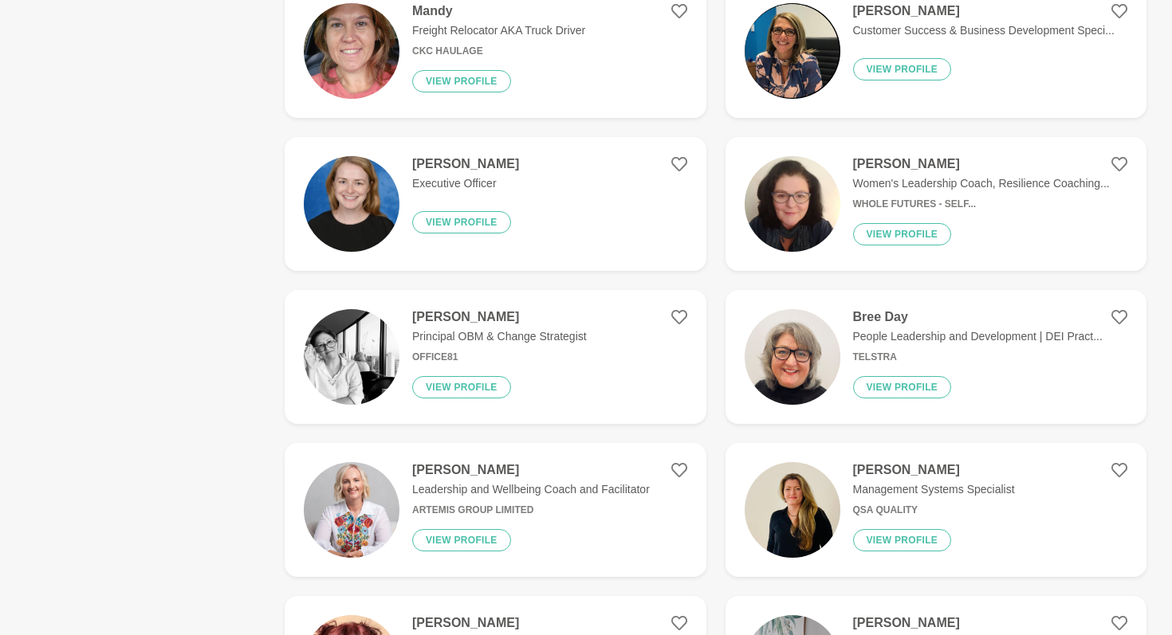
click at [881, 320] on h4 "Bree Day" at bounding box center [977, 317] width 249 height 16
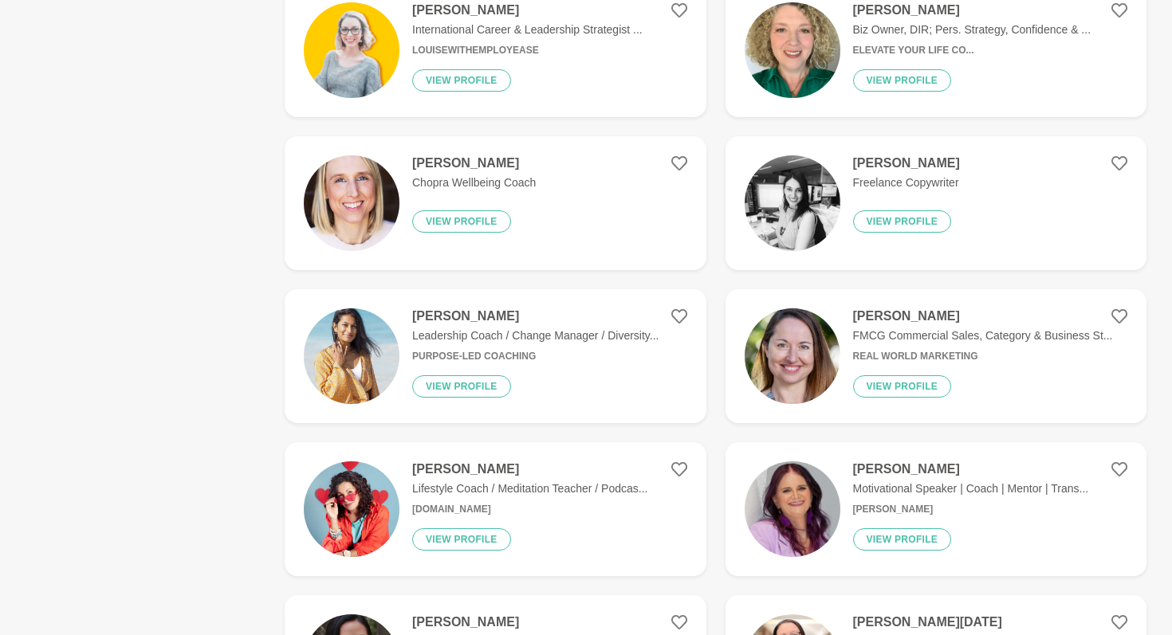
scroll to position [1360, 0]
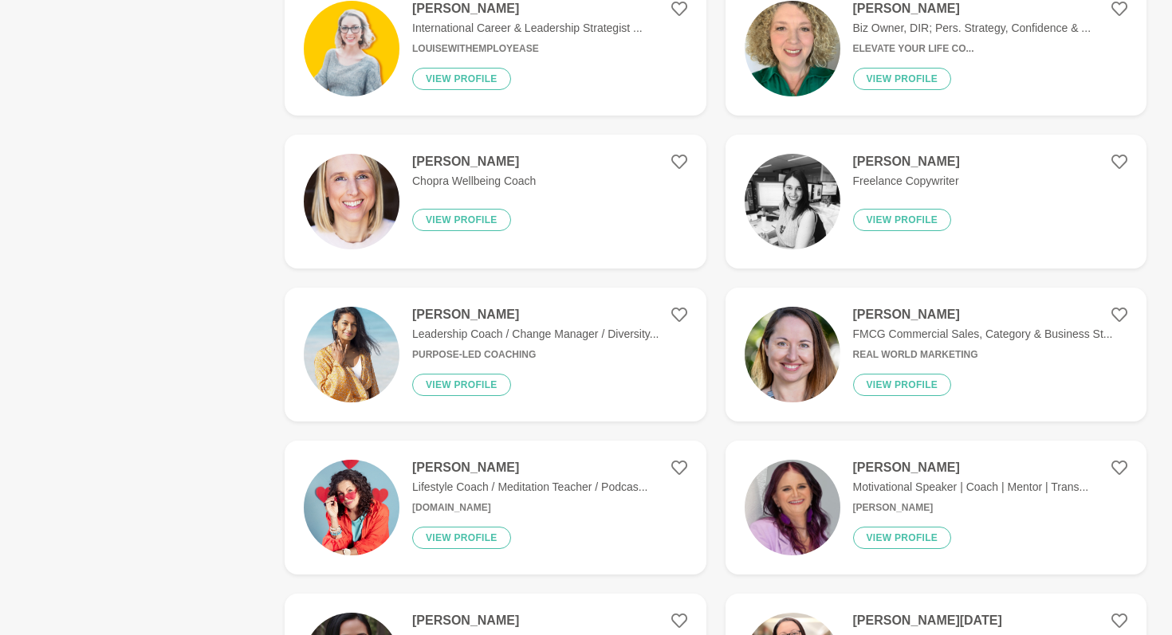
click at [943, 326] on p "FMCG Commercial Sales, Category & Business St..." at bounding box center [983, 334] width 260 height 17
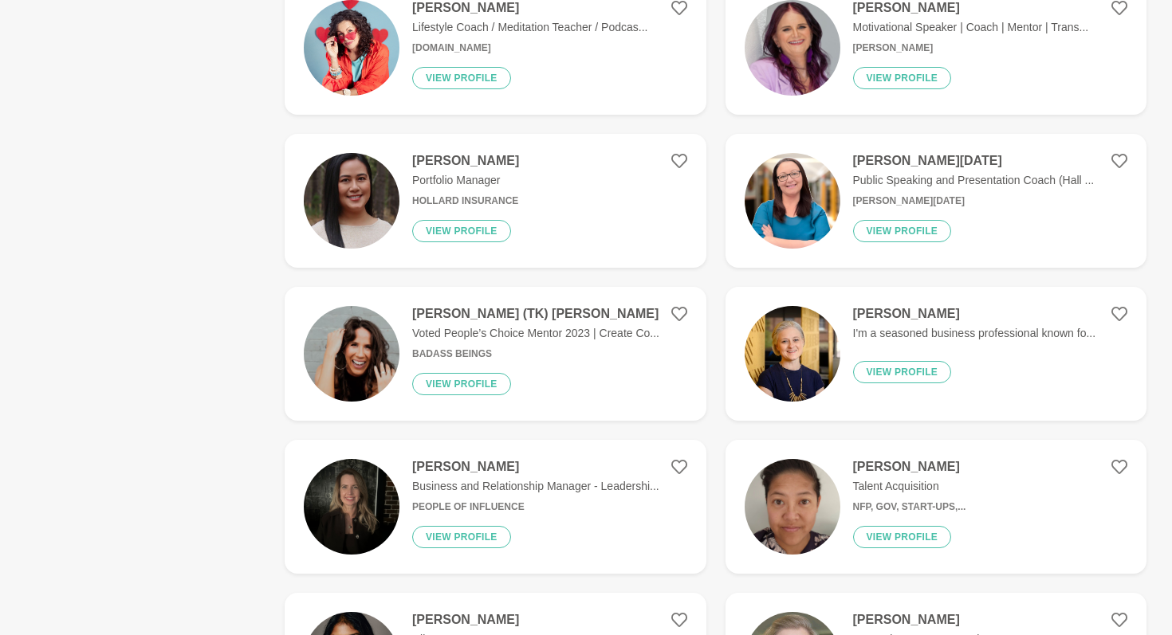
scroll to position [1820, 0]
click at [886, 458] on h4 "[PERSON_NAME]" at bounding box center [909, 466] width 113 height 16
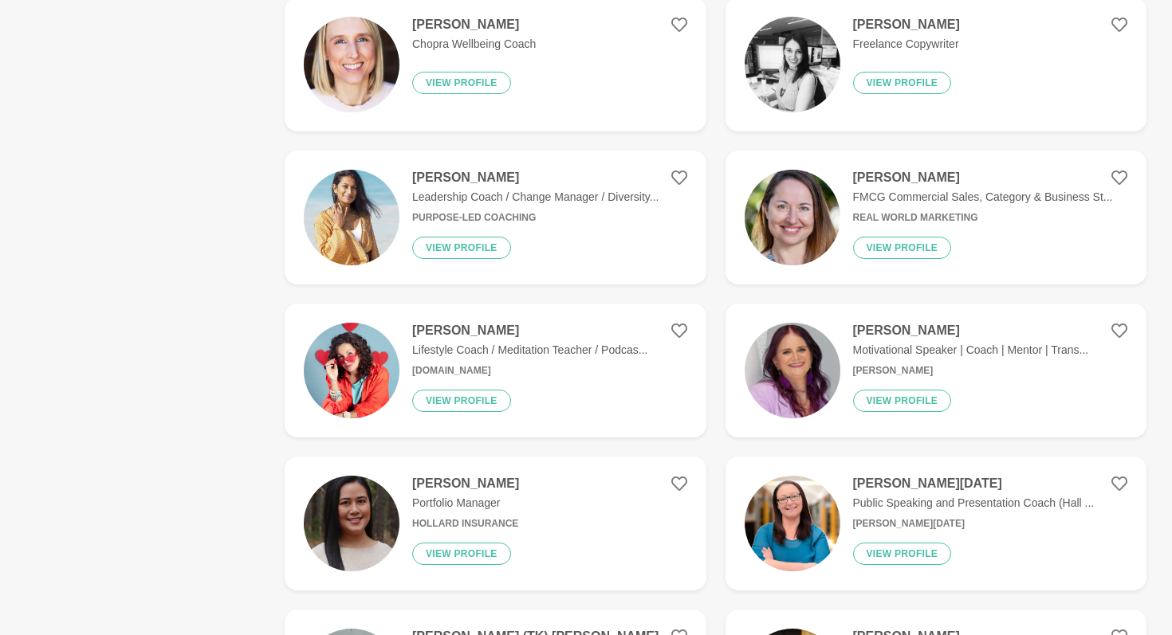
scroll to position [1502, 0]
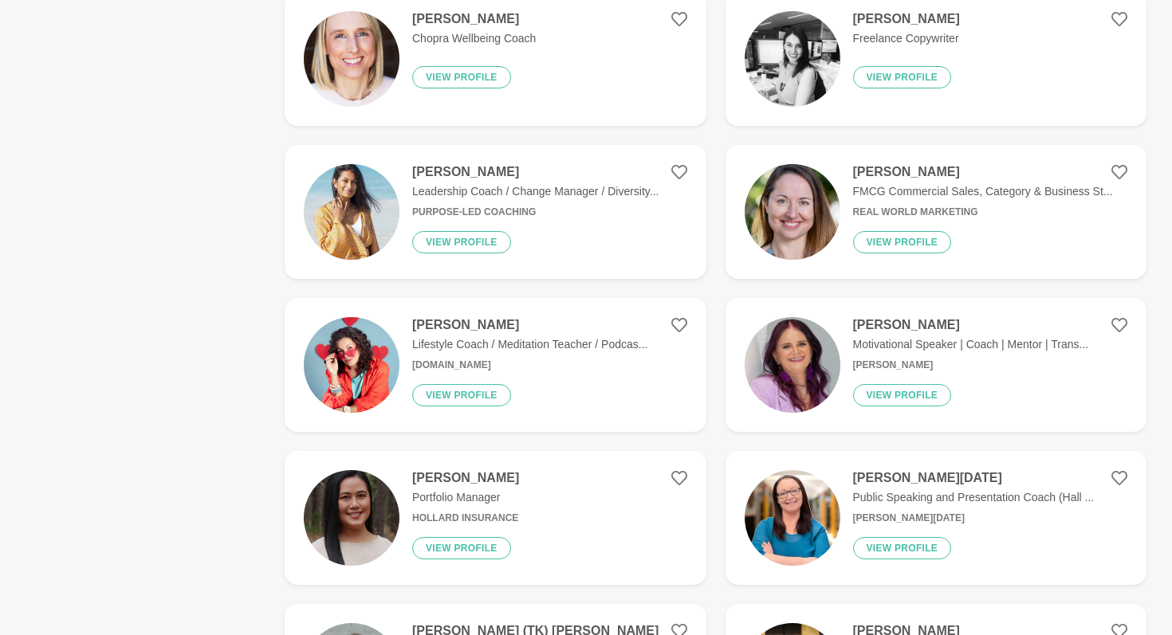
click at [889, 470] on h4 "[PERSON_NAME][DATE]" at bounding box center [974, 478] width 242 height 16
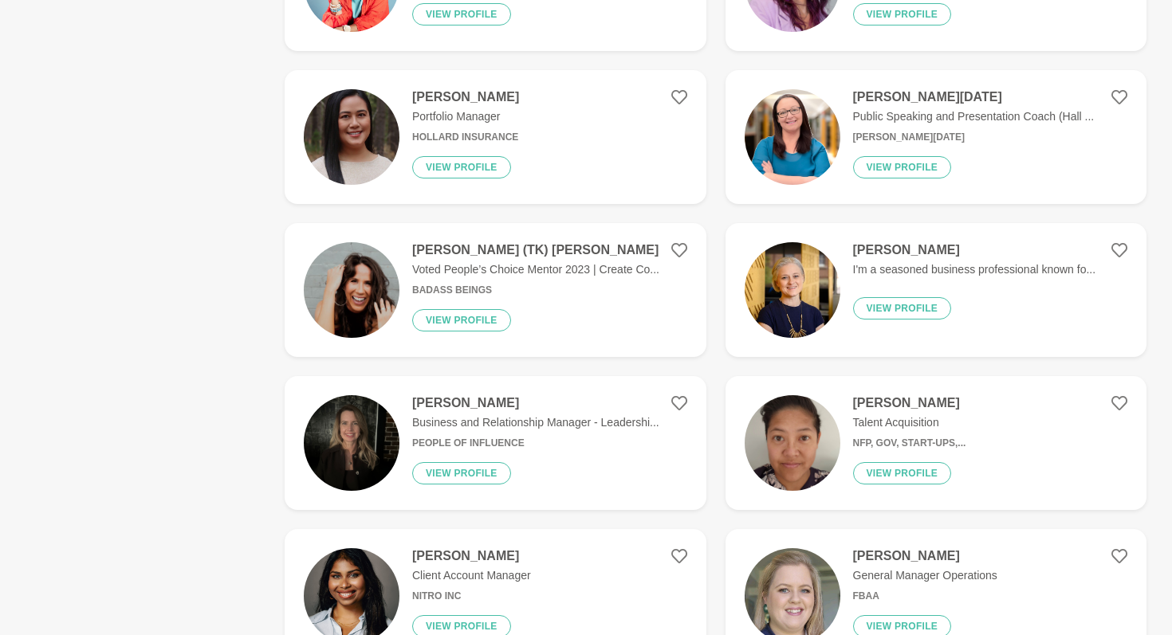
scroll to position [1887, 0]
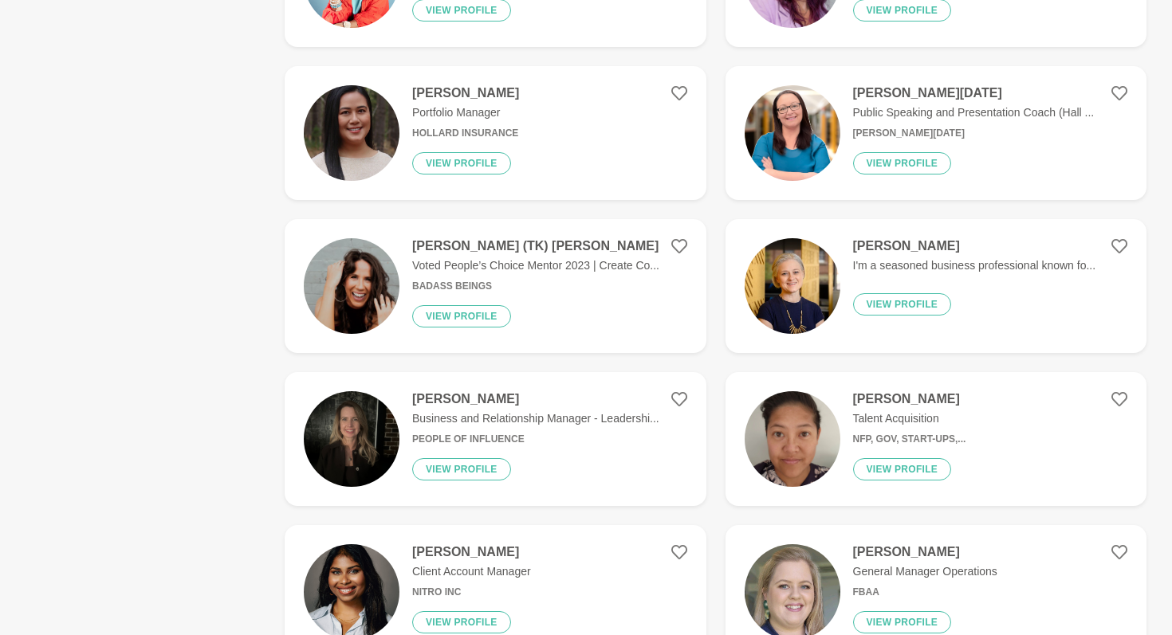
click at [458, 238] on h4 "[PERSON_NAME] (TK) [PERSON_NAME]" at bounding box center [535, 246] width 247 height 16
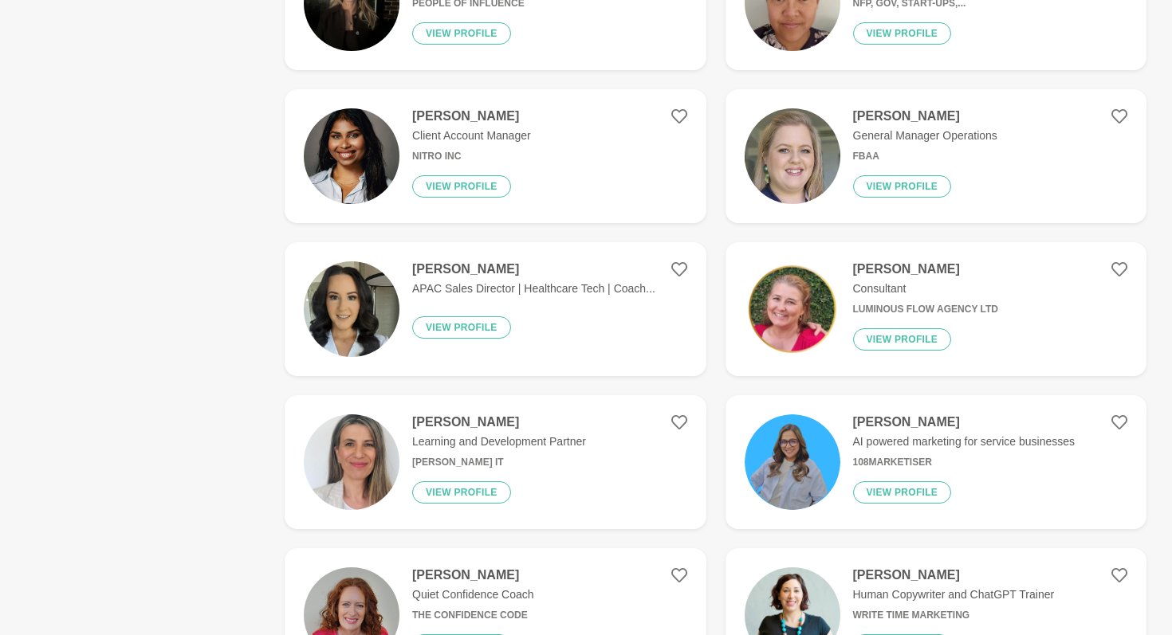
scroll to position [2327, 0]
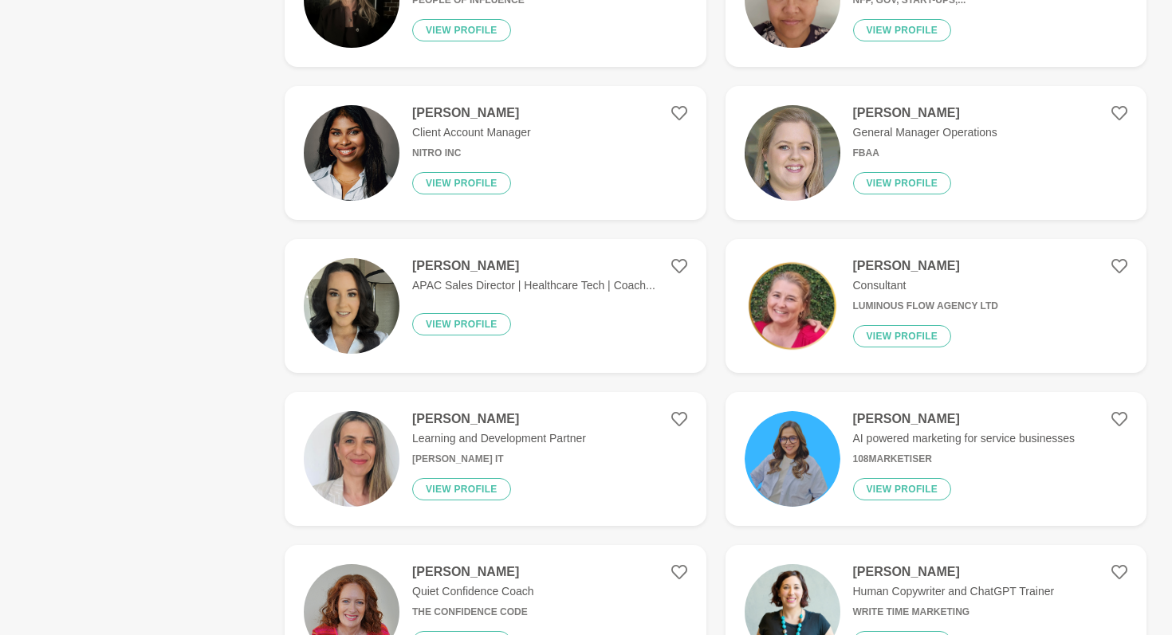
click at [914, 411] on h4 "[PERSON_NAME]" at bounding box center [964, 419] width 222 height 16
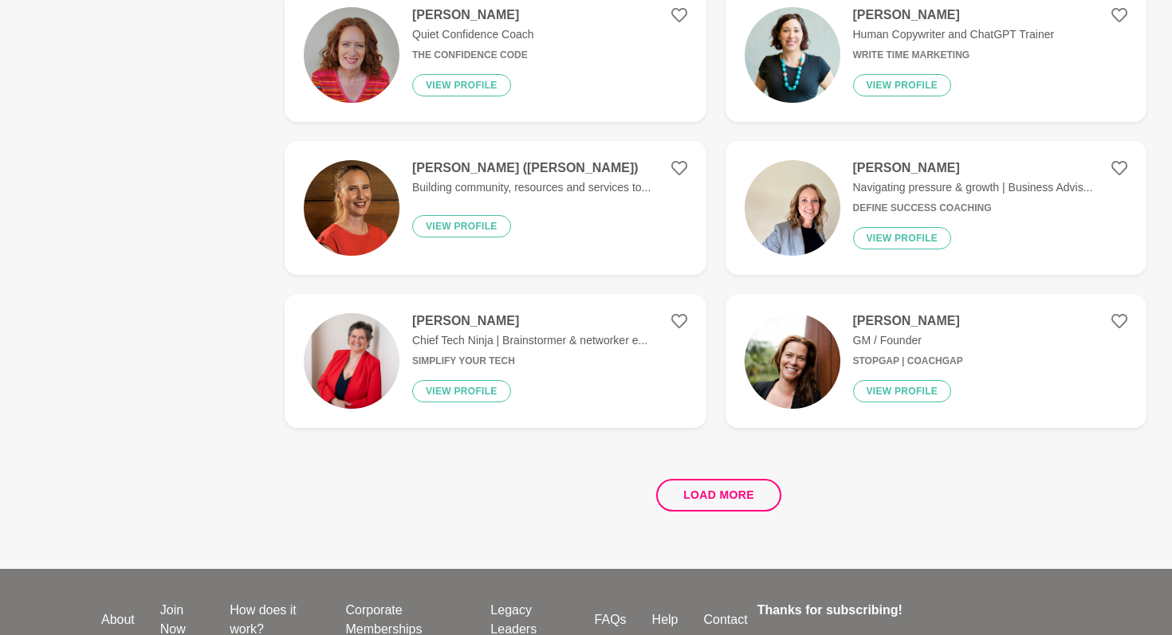
scroll to position [2887, 0]
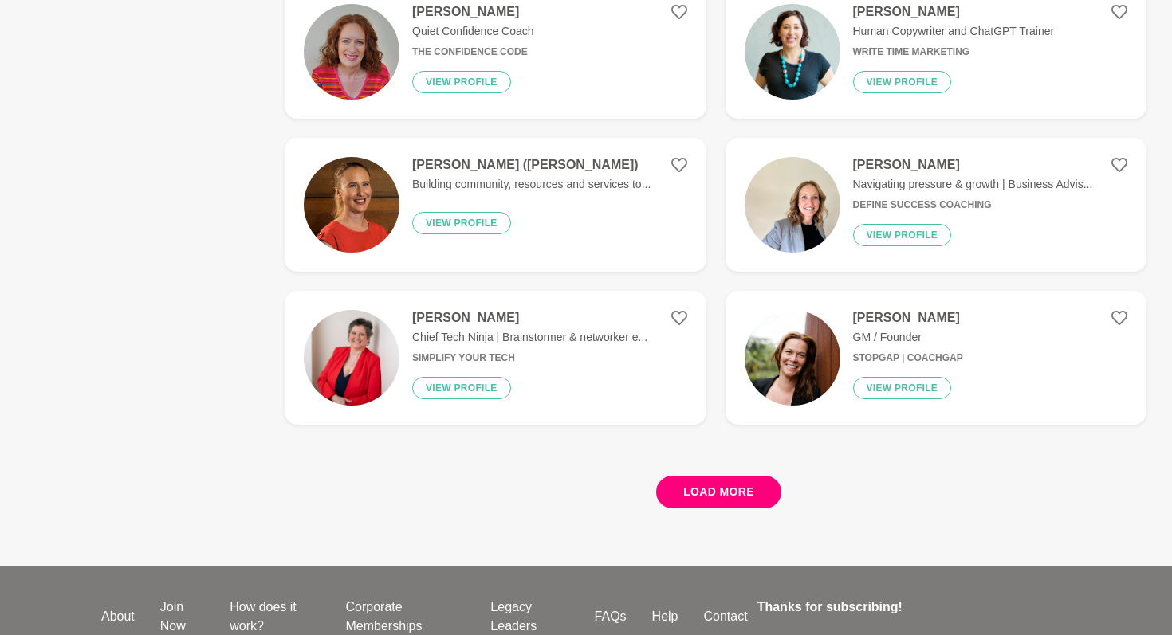
click at [751, 488] on button "Load more" at bounding box center [718, 492] width 125 height 33
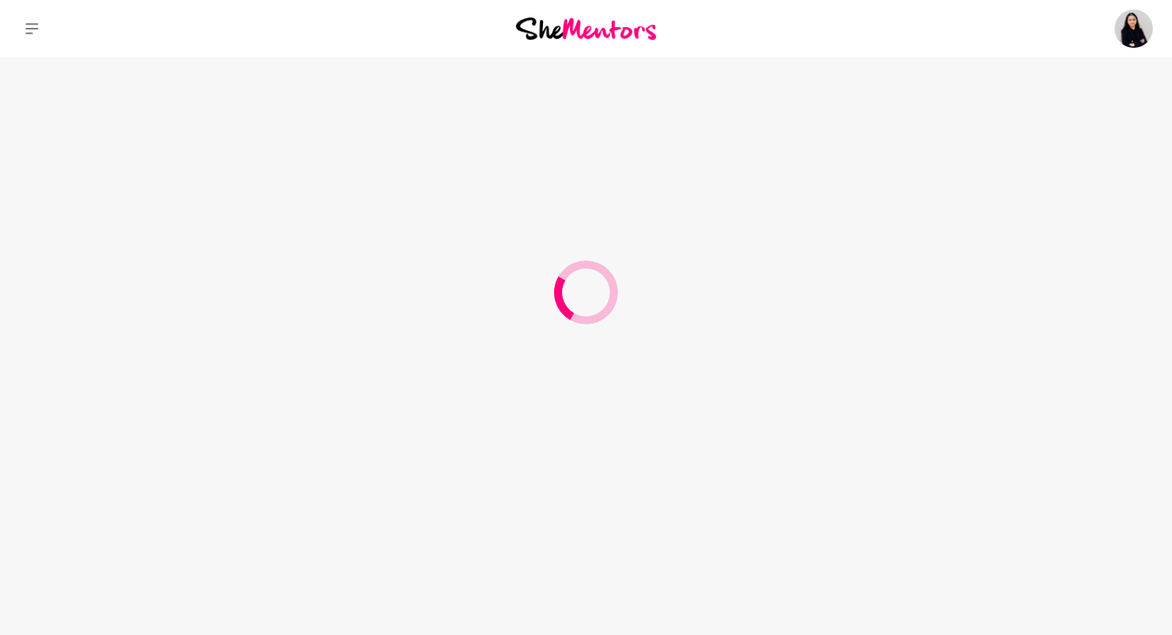
scroll to position [0, 0]
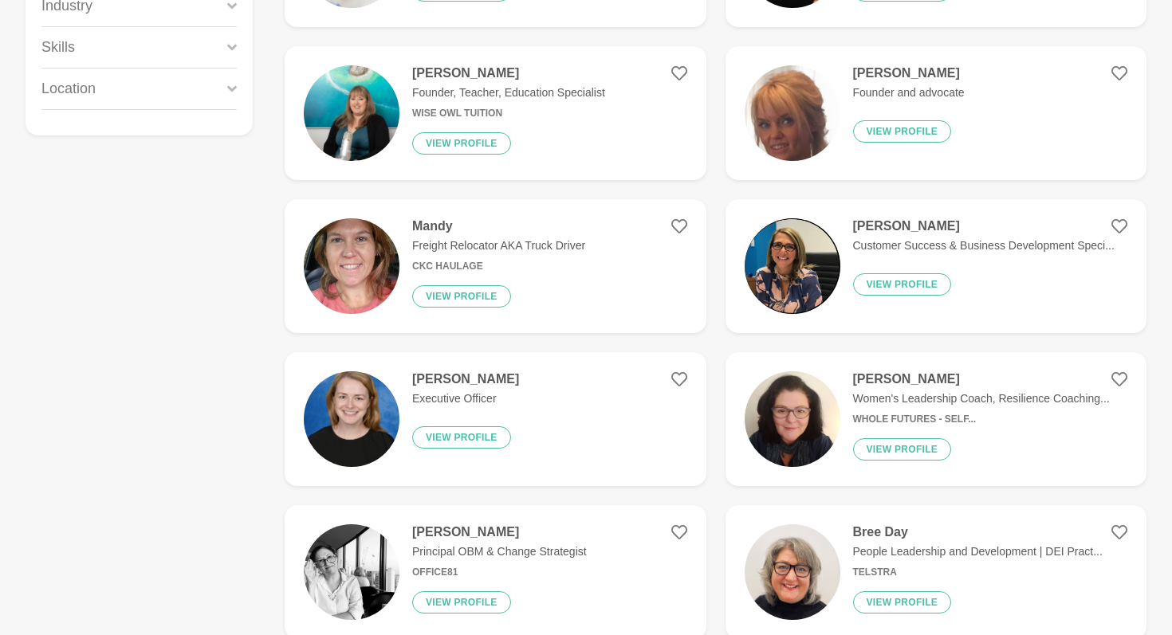
scroll to position [416, 0]
